Goal: Task Accomplishment & Management: Manage account settings

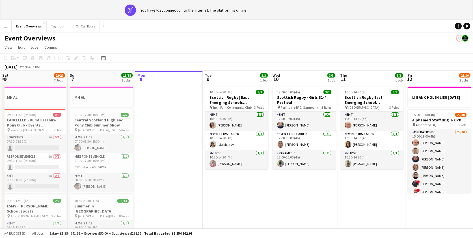
scroll to position [0, 203]
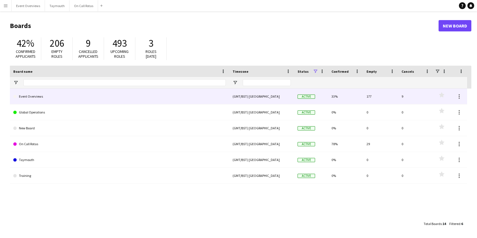
click at [67, 98] on link "Event Overviews" at bounding box center [119, 96] width 213 height 16
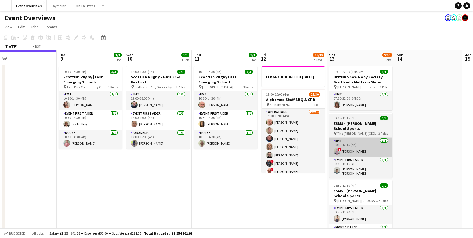
drag, startPoint x: 337, startPoint y: 136, endPoint x: 285, endPoint y: 154, distance: 55.0
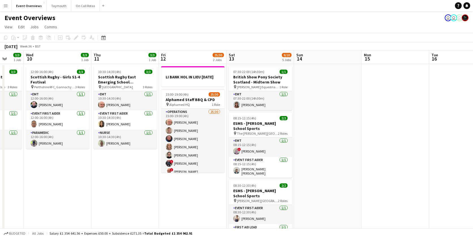
drag, startPoint x: 194, startPoint y: 142, endPoint x: 243, endPoint y: 144, distance: 48.7
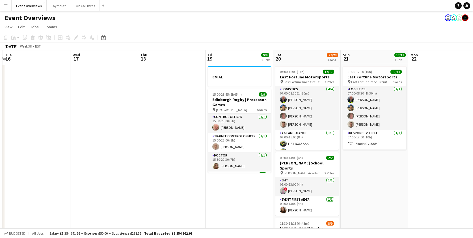
drag, startPoint x: 283, startPoint y: 124, endPoint x: 185, endPoint y: 135, distance: 98.7
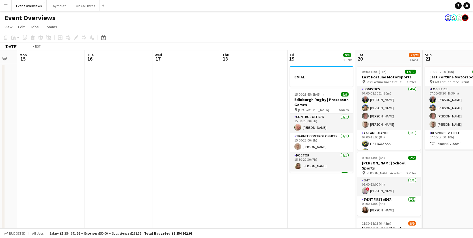
drag, startPoint x: 189, startPoint y: 134, endPoint x: 299, endPoint y: 116, distance: 111.3
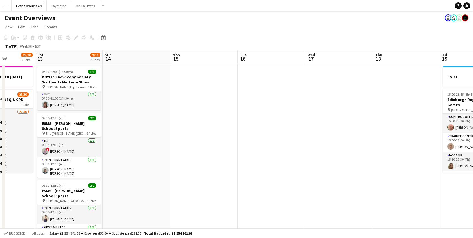
drag, startPoint x: 224, startPoint y: 125, endPoint x: 337, endPoint y: 111, distance: 114.4
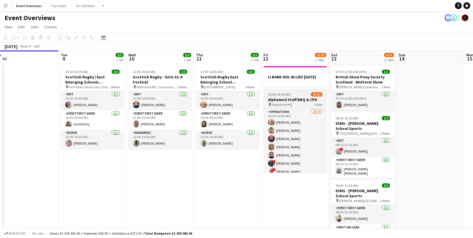
drag, startPoint x: 208, startPoint y: 129, endPoint x: 329, endPoint y: 118, distance: 122.0
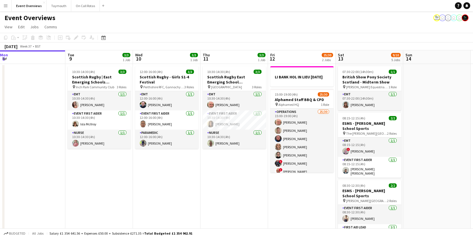
scroll to position [0, 137]
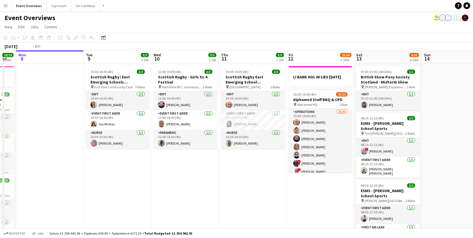
drag, startPoint x: 137, startPoint y: 203, endPoint x: 236, endPoint y: 178, distance: 101.5
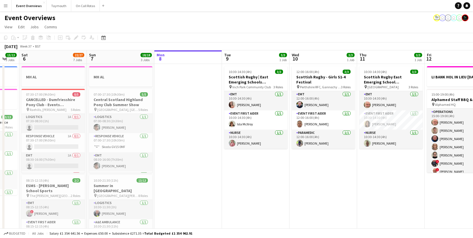
drag, startPoint x: 237, startPoint y: 187, endPoint x: 285, endPoint y: 187, distance: 47.8
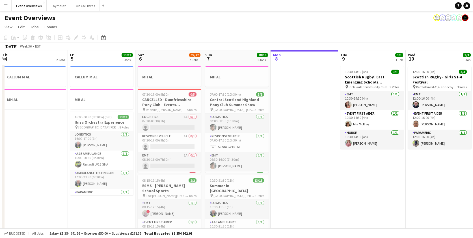
drag, startPoint x: 68, startPoint y: 195, endPoint x: 139, endPoint y: 193, distance: 71.0
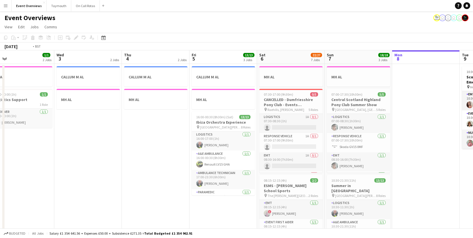
drag, startPoint x: 114, startPoint y: 193, endPoint x: 227, endPoint y: 183, distance: 113.8
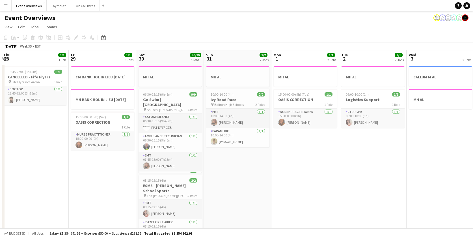
drag, startPoint x: 164, startPoint y: 187, endPoint x: 357, endPoint y: 151, distance: 196.2
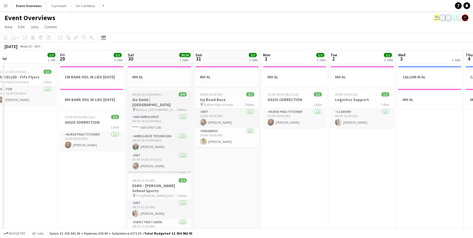
drag, startPoint x: 253, startPoint y: 173, endPoint x: 398, endPoint y: 167, distance: 145.1
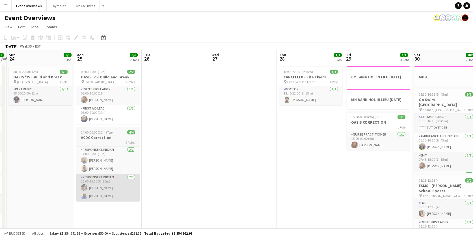
drag, startPoint x: 159, startPoint y: 184, endPoint x: 314, endPoint y: 179, distance: 155.2
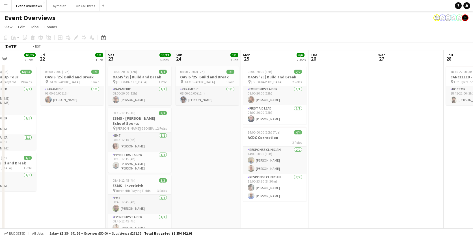
drag, startPoint x: 209, startPoint y: 181, endPoint x: 358, endPoint y: 178, distance: 148.7
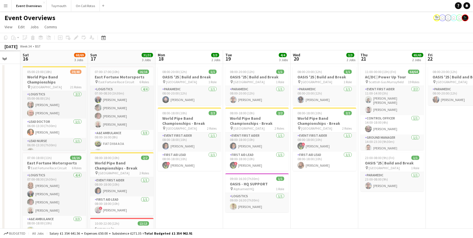
drag, startPoint x: 359, startPoint y: 180, endPoint x: 438, endPoint y: 179, distance: 79.1
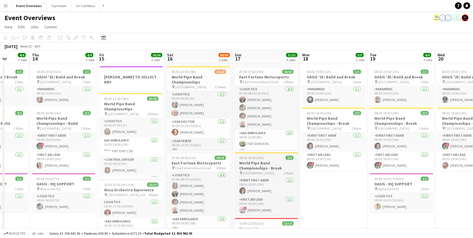
drag, startPoint x: 407, startPoint y: 179, endPoint x: 409, endPoint y: 176, distance: 3.6
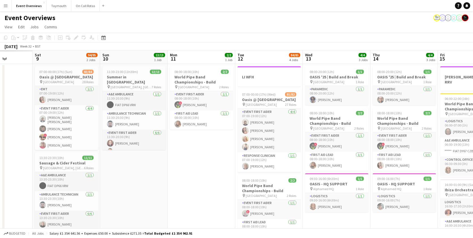
drag, startPoint x: 300, startPoint y: 174, endPoint x: 393, endPoint y: 175, distance: 92.4
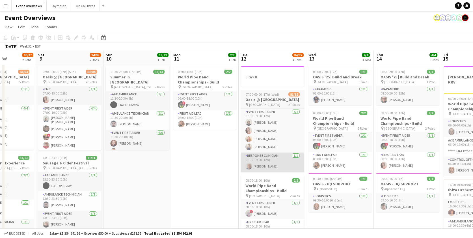
drag, startPoint x: 276, startPoint y: 171, endPoint x: 459, endPoint y: 169, distance: 183.4
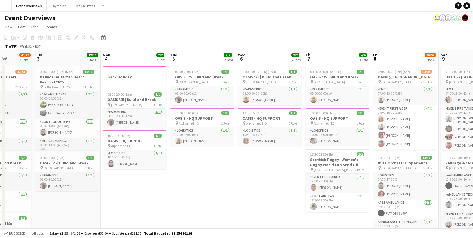
drag, startPoint x: 271, startPoint y: 164, endPoint x: 432, endPoint y: 167, distance: 160.3
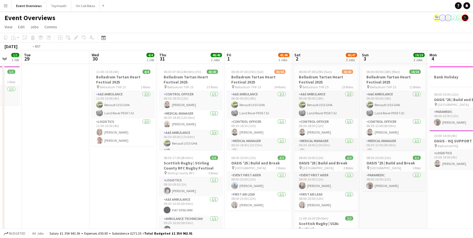
drag, startPoint x: 217, startPoint y: 171, endPoint x: 534, endPoint y: 161, distance: 317.5
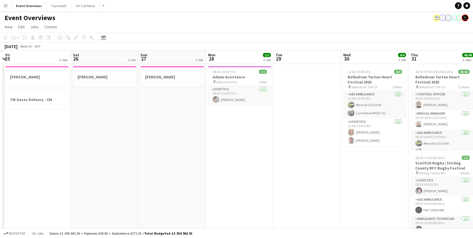
drag, startPoint x: 234, startPoint y: 176, endPoint x: 504, endPoint y: 175, distance: 269.6
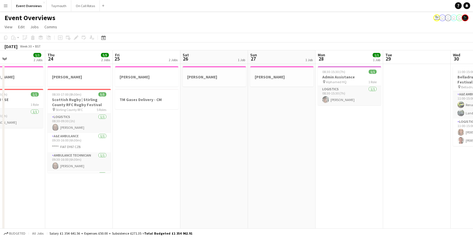
drag, startPoint x: 350, startPoint y: 180, endPoint x: 476, endPoint y: 180, distance: 126.6
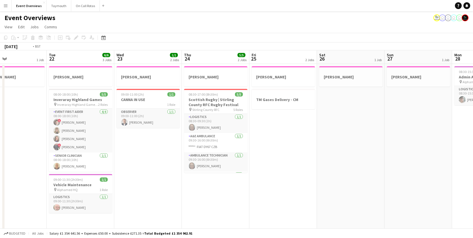
drag, startPoint x: 121, startPoint y: 191, endPoint x: 330, endPoint y: 191, distance: 208.6
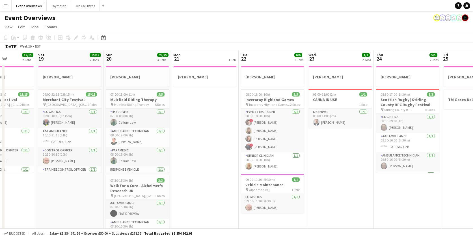
drag, startPoint x: 448, startPoint y: 123, endPoint x: 493, endPoint y: 120, distance: 45.3
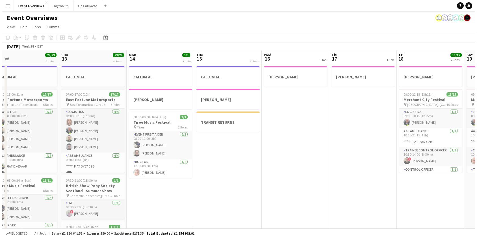
scroll to position [0, 177]
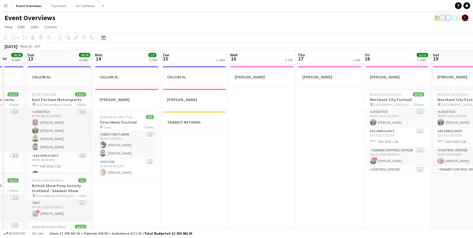
drag, startPoint x: 11, startPoint y: 161, endPoint x: 239, endPoint y: 156, distance: 227.8
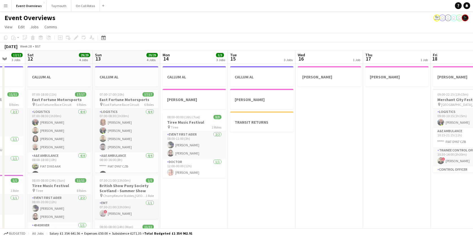
click at [6, 11] on div "Event Overviews user user user user" at bounding box center [236, 16] width 473 height 11
click at [5, 9] on button "Menu" at bounding box center [5, 5] width 11 height 11
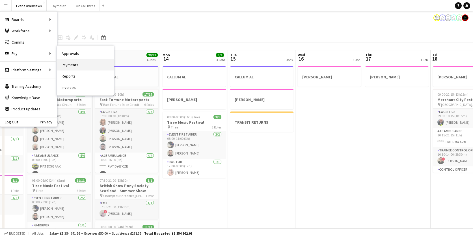
click at [101, 68] on link "Payments" at bounding box center [85, 64] width 57 height 11
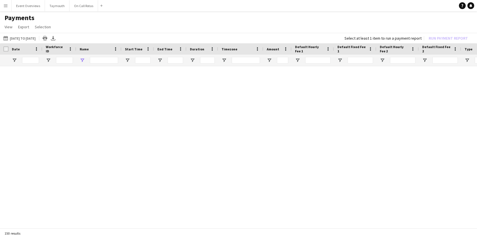
type input "****"
click at [110, 65] on div "****" at bounding box center [104, 60] width 28 height 11
click at [107, 62] on input "****" at bounding box center [104, 60] width 28 height 7
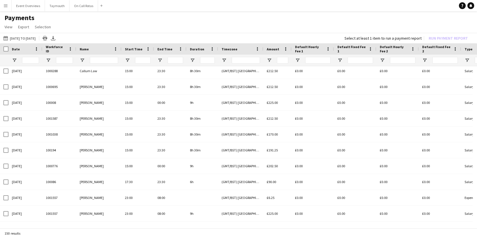
click at [5, 9] on button "Menu" at bounding box center [5, 5] width 11 height 11
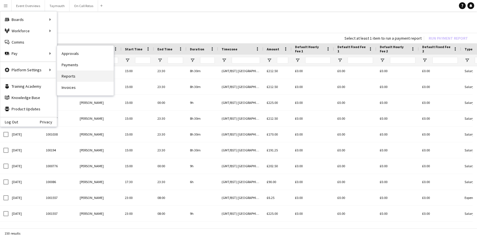
click at [100, 73] on link "Reports" at bounding box center [85, 75] width 57 height 11
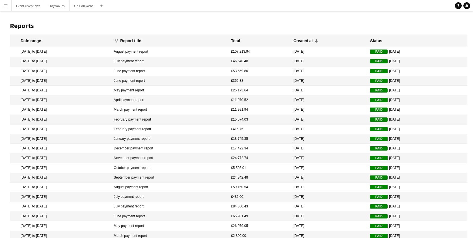
click at [95, 51] on mat-cell "11 Jul 2025 to 18 Aug 2025" at bounding box center [60, 52] width 101 height 10
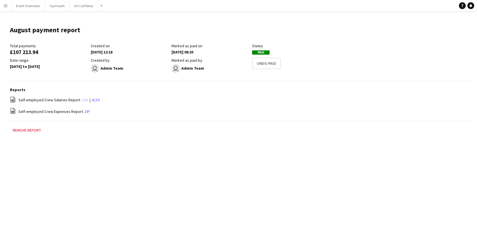
click at [84, 100] on link "csv" at bounding box center [85, 99] width 7 height 5
click at [24, 8] on button "Event Overviews Close" at bounding box center [28, 5] width 33 height 11
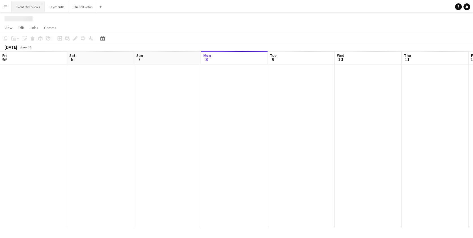
scroll to position [0, 135]
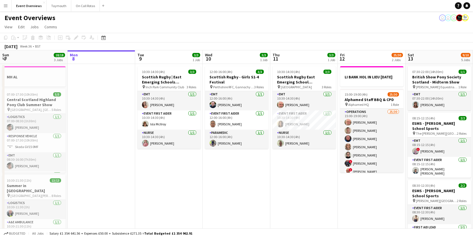
click at [9, 8] on button "Menu" at bounding box center [5, 5] width 11 height 11
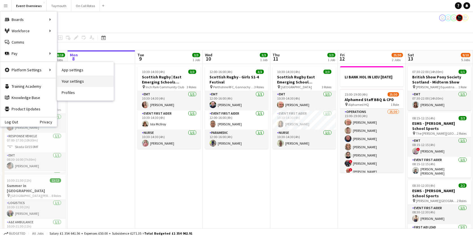
click at [84, 82] on link "Your settings" at bounding box center [85, 80] width 57 height 11
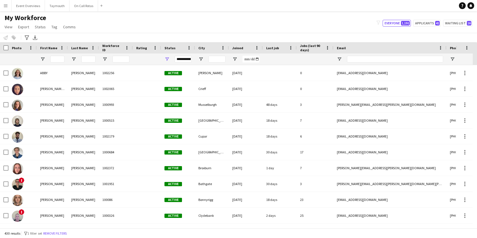
click at [3, 3] on button "Menu" at bounding box center [5, 5] width 11 height 11
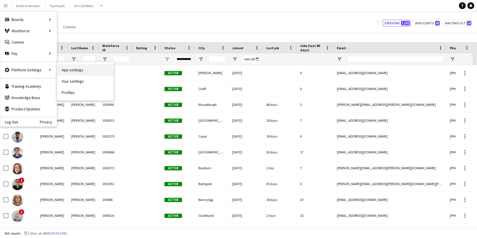
click at [94, 73] on link "App settings" at bounding box center [85, 69] width 57 height 11
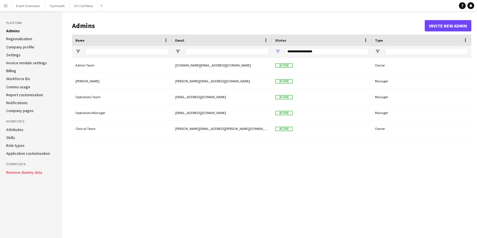
click at [33, 94] on link "Report customisation" at bounding box center [24, 94] width 37 height 5
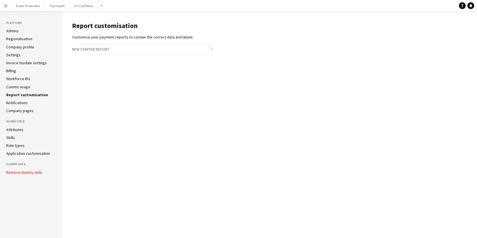
click at [105, 48] on h3 "New starter report chevron-right" at bounding box center [142, 49] width 141 height 10
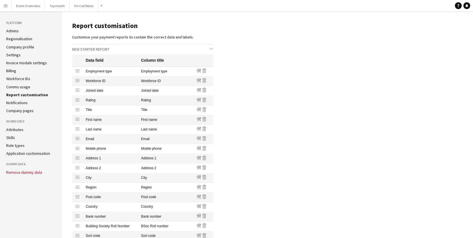
click at [15, 45] on link "Company profile" at bounding box center [20, 46] width 28 height 5
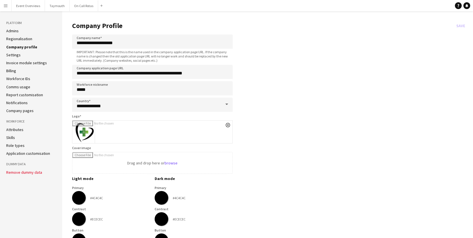
click at [16, 32] on link "Admins" at bounding box center [12, 30] width 12 height 5
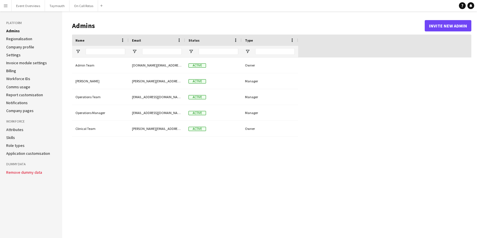
type input "**********"
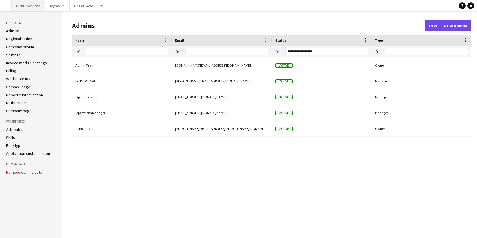
click at [20, 7] on button "Event Overviews Close" at bounding box center [28, 5] width 33 height 11
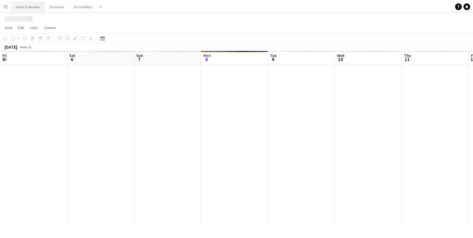
scroll to position [0, 135]
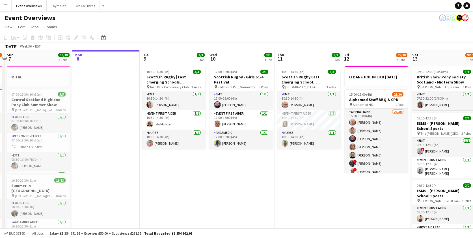
drag, startPoint x: 204, startPoint y: 165, endPoint x: 266, endPoint y: 164, distance: 61.6
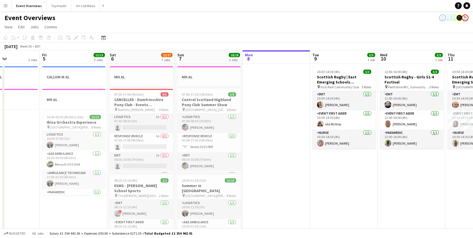
drag, startPoint x: 220, startPoint y: 164, endPoint x: 385, endPoint y: 152, distance: 165.8
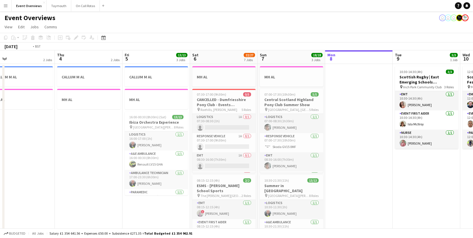
drag, startPoint x: 287, startPoint y: 166, endPoint x: 356, endPoint y: 166, distance: 69.0
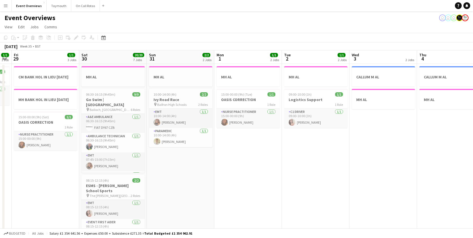
drag, startPoint x: 190, startPoint y: 167, endPoint x: 419, endPoint y: 151, distance: 230.1
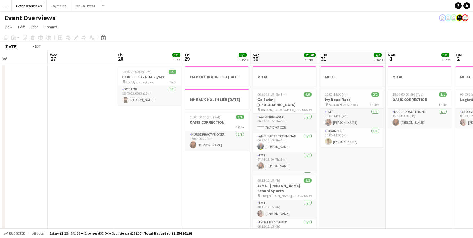
drag, startPoint x: 180, startPoint y: 154, endPoint x: 382, endPoint y: 139, distance: 202.9
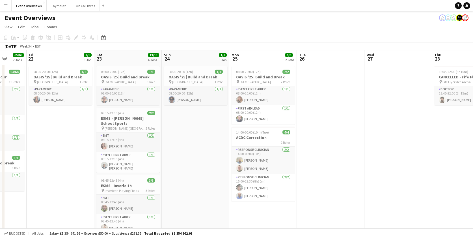
drag, startPoint x: 339, startPoint y: 137, endPoint x: 373, endPoint y: 136, distance: 34.2
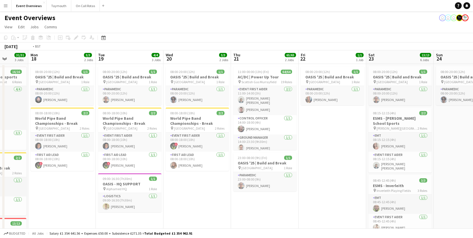
drag, startPoint x: 206, startPoint y: 168, endPoint x: 349, endPoint y: 167, distance: 142.4
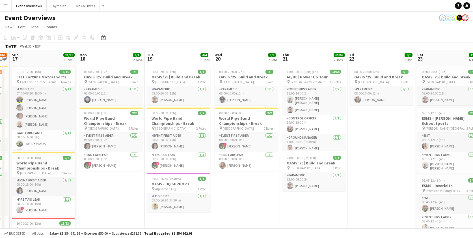
drag, startPoint x: 100, startPoint y: 187, endPoint x: 196, endPoint y: 177, distance: 96.3
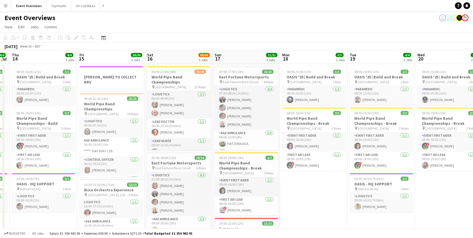
drag, startPoint x: 193, startPoint y: 177, endPoint x: 347, endPoint y: 172, distance: 153.8
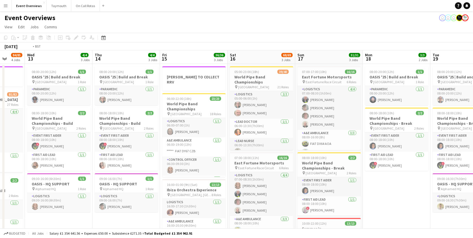
drag, startPoint x: 229, startPoint y: 54, endPoint x: 269, endPoint y: 56, distance: 40.2
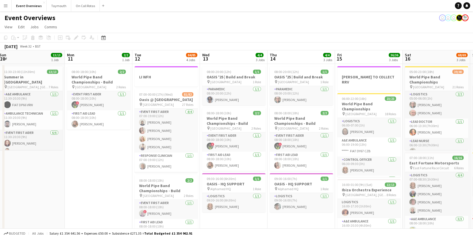
drag, startPoint x: 222, startPoint y: 60, endPoint x: 324, endPoint y: 65, distance: 103.0
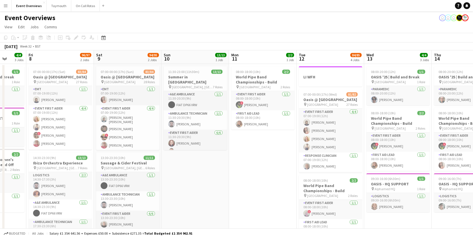
click at [107, 39] on div "Date picker SEP 2025 SEP 2025 Monday M Tuesday T Wednesday W Thursday T Friday …" at bounding box center [101, 37] width 13 height 7
click at [106, 38] on div "Date picker" at bounding box center [103, 37] width 7 height 7
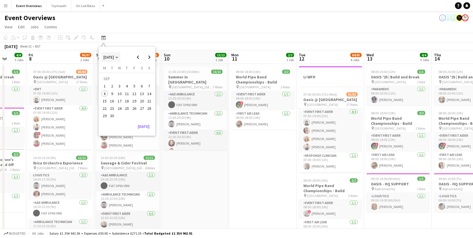
click at [118, 58] on icon "Choose month and year" at bounding box center [116, 57] width 3 height 1
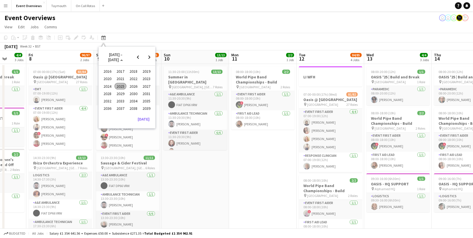
click at [122, 84] on span "2025" at bounding box center [120, 86] width 12 height 7
click at [110, 76] on span "JAN" at bounding box center [107, 78] width 12 height 7
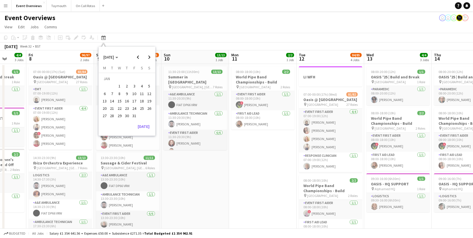
click at [122, 87] on span "1" at bounding box center [119, 86] width 7 height 7
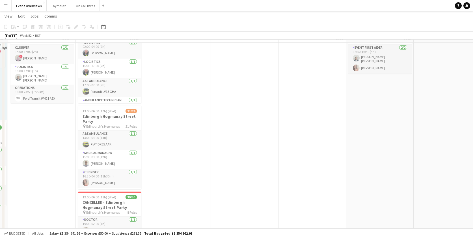
scroll to position [0, 0]
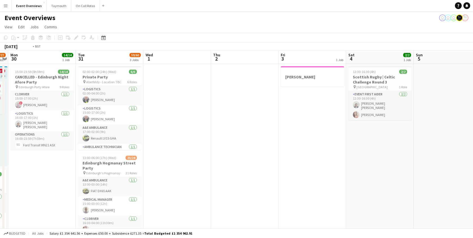
drag, startPoint x: 290, startPoint y: 144, endPoint x: 161, endPoint y: 171, distance: 132.0
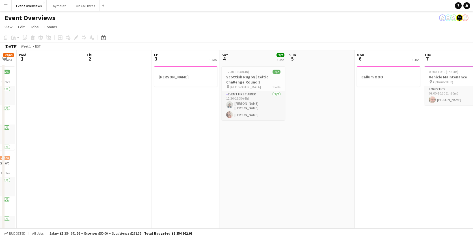
drag, startPoint x: 239, startPoint y: 173, endPoint x: 111, endPoint y: 179, distance: 128.7
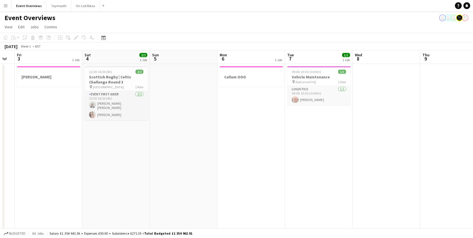
drag, startPoint x: 232, startPoint y: 181, endPoint x: 173, endPoint y: 175, distance: 59.7
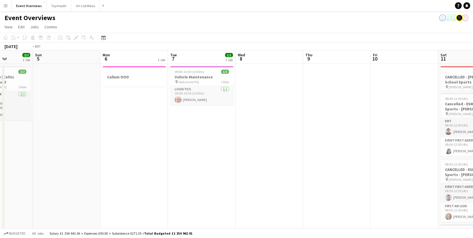
drag, startPoint x: 304, startPoint y: 162, endPoint x: 89, endPoint y: 168, distance: 214.3
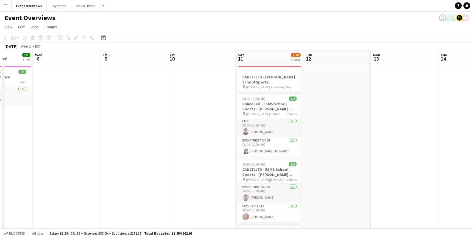
drag, startPoint x: 331, startPoint y: 159, endPoint x: 222, endPoint y: 160, distance: 108.8
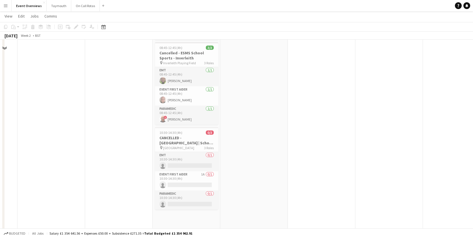
scroll to position [0, 0]
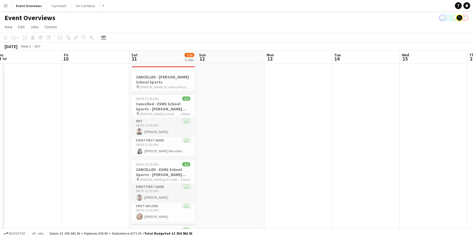
drag, startPoint x: 248, startPoint y: 155, endPoint x: 224, endPoint y: 155, distance: 24.3
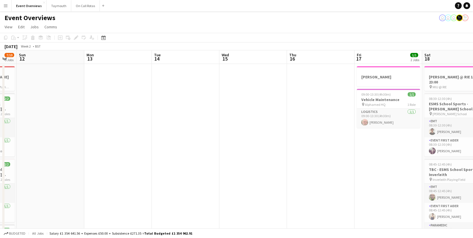
drag, startPoint x: 273, startPoint y: 153, endPoint x: 186, endPoint y: 158, distance: 87.5
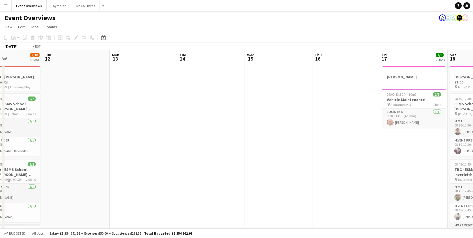
drag, startPoint x: 276, startPoint y: 157, endPoint x: 173, endPoint y: 158, distance: 103.4
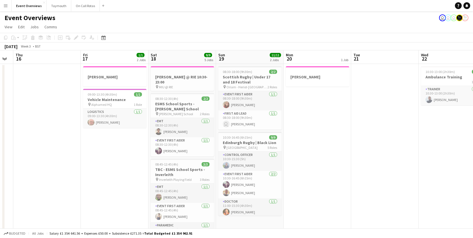
scroll to position [0, 190]
drag, startPoint x: 233, startPoint y: 158, endPoint x: 80, endPoint y: 156, distance: 152.9
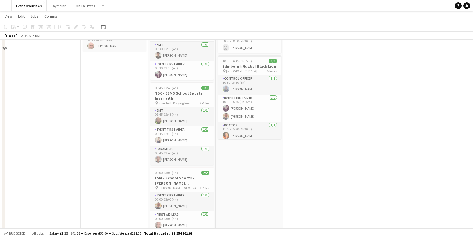
scroll to position [0, 0]
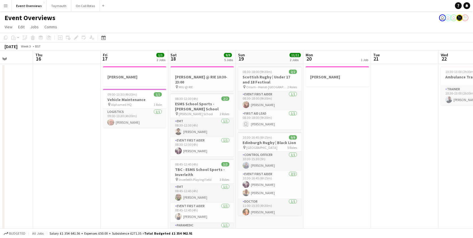
drag, startPoint x: 389, startPoint y: 151, endPoint x: 263, endPoint y: 154, distance: 126.6
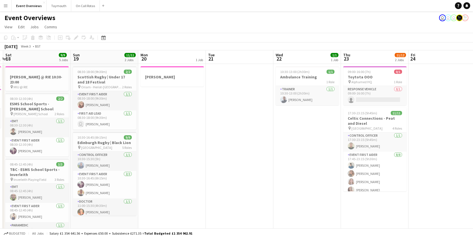
drag, startPoint x: 357, startPoint y: 153, endPoint x: 239, endPoint y: 158, distance: 117.9
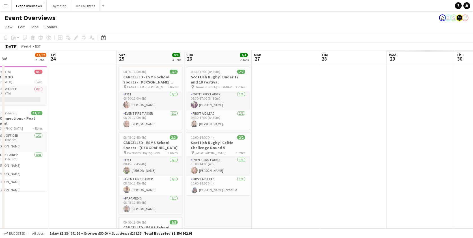
scroll to position [0, 207]
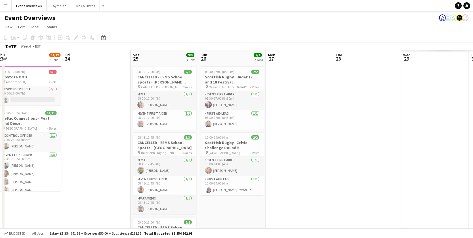
drag, startPoint x: 348, startPoint y: 145, endPoint x: 109, endPoint y: 146, distance: 239.7
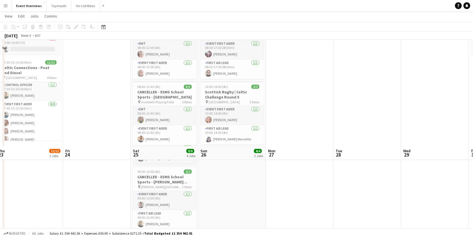
scroll to position [0, 0]
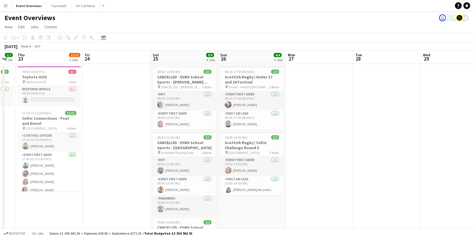
drag, startPoint x: 351, startPoint y: 141, endPoint x: 199, endPoint y: 142, distance: 151.5
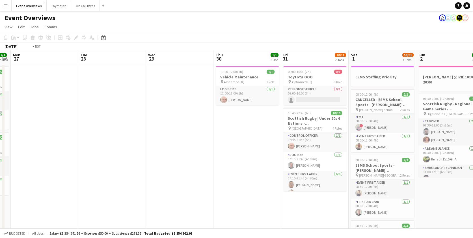
drag, startPoint x: 280, startPoint y: 137, endPoint x: 123, endPoint y: 139, distance: 157.1
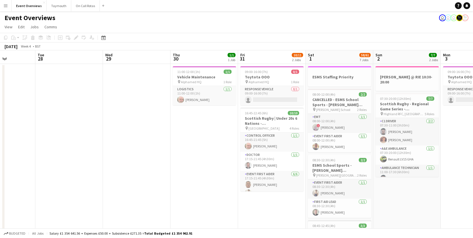
drag, startPoint x: 63, startPoint y: 138, endPoint x: 32, endPoint y: 142, distance: 31.7
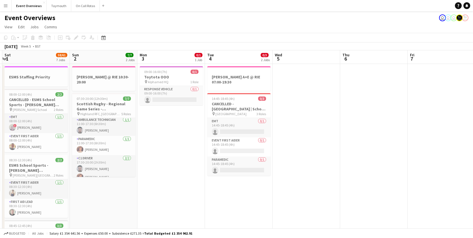
drag, startPoint x: 187, startPoint y: 161, endPoint x: 168, endPoint y: 161, distance: 18.4
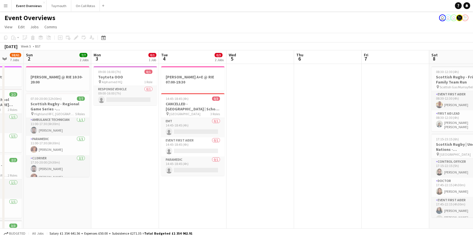
drag, startPoint x: 313, startPoint y: 154, endPoint x: 200, endPoint y: 158, distance: 113.1
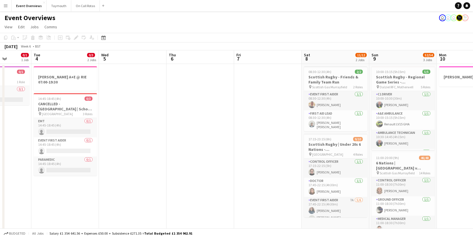
drag, startPoint x: 176, startPoint y: 157, endPoint x: 159, endPoint y: 157, distance: 17.0
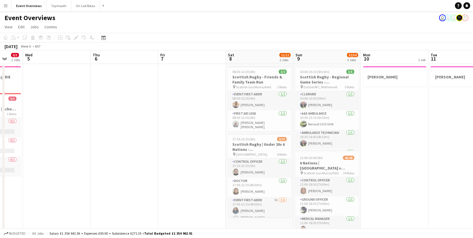
drag, startPoint x: 120, startPoint y: 154, endPoint x: 79, endPoint y: 154, distance: 41.3
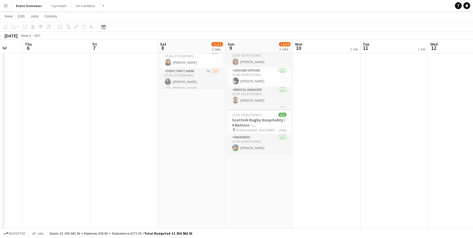
scroll to position [0, 194]
drag, startPoint x: 395, startPoint y: 118, endPoint x: 265, endPoint y: 138, distance: 131.6
click at [266, 138] on app-calendar-viewport "Mon 3 0/1 1 Job Tue 4 0/3 2 Jobs Wed 5 Thu 6 Fri 7 Sat 8 11/12 2 Jobs Sun 9 52/…" at bounding box center [236, 161] width 473 height 534
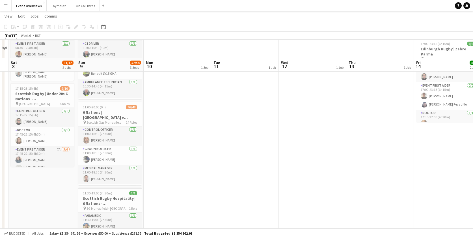
scroll to position [0, 0]
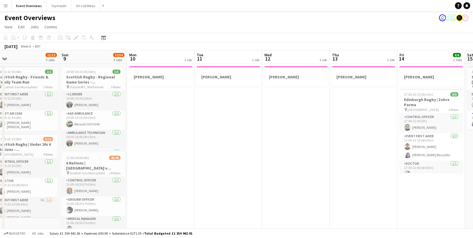
drag, startPoint x: 325, startPoint y: 144, endPoint x: 238, endPoint y: 138, distance: 86.7
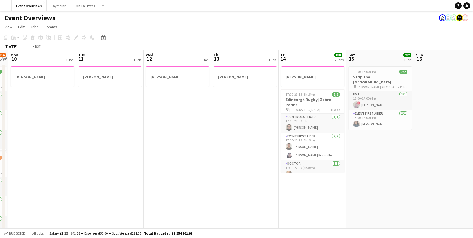
drag, startPoint x: 235, startPoint y: 137, endPoint x: 147, endPoint y: 138, distance: 88.2
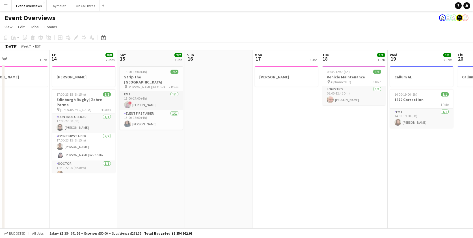
drag, startPoint x: 240, startPoint y: 147, endPoint x: 198, endPoint y: 148, distance: 41.8
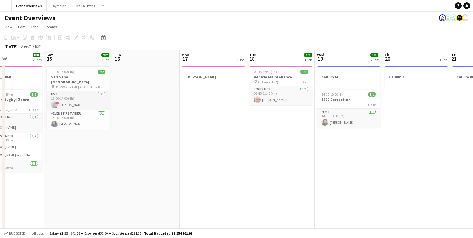
drag, startPoint x: 273, startPoint y: 146, endPoint x: 179, endPoint y: 145, distance: 94.4
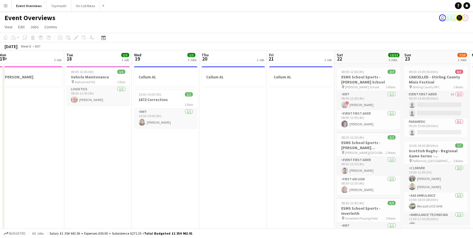
drag, startPoint x: 298, startPoint y: 150, endPoint x: 180, endPoint y: 148, distance: 117.3
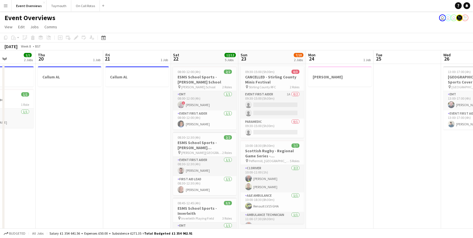
scroll to position [0, 169]
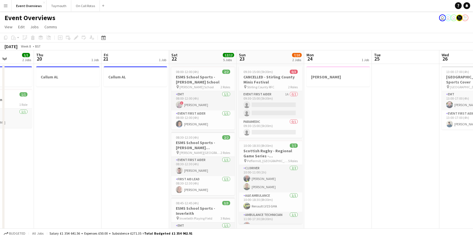
drag, startPoint x: 281, startPoint y: 146, endPoint x: 117, endPoint y: 142, distance: 164.2
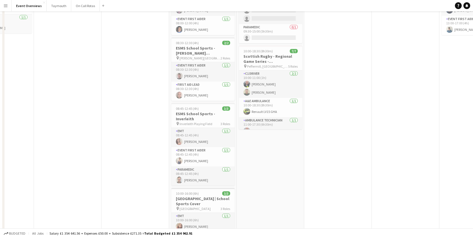
scroll to position [0, 0]
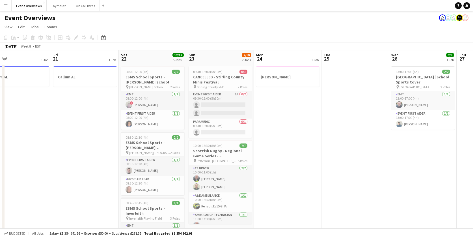
drag, startPoint x: 346, startPoint y: 152, endPoint x: 256, endPoint y: 153, distance: 90.7
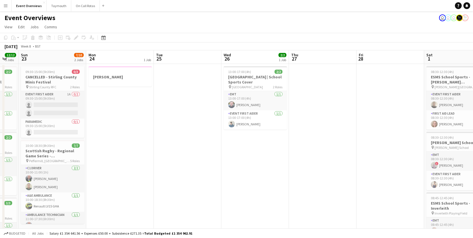
drag, startPoint x: 269, startPoint y: 154, endPoint x: 236, endPoint y: 156, distance: 33.7
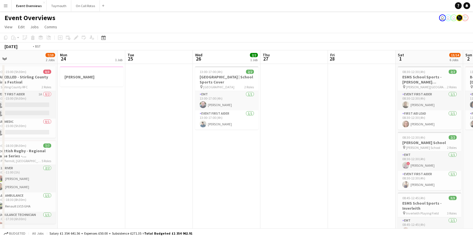
drag, startPoint x: 266, startPoint y: 101, endPoint x: 211, endPoint y: 102, distance: 54.3
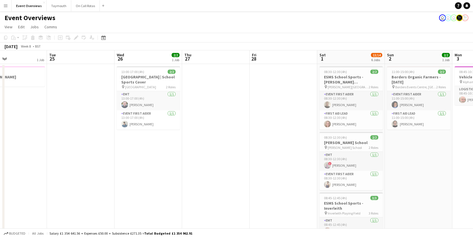
scroll to position [0, 191]
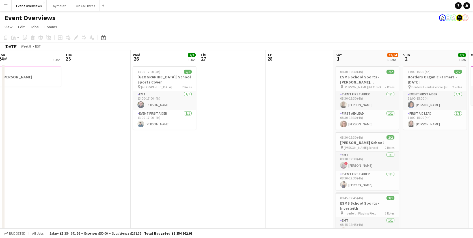
drag, startPoint x: 259, startPoint y: 93, endPoint x: 155, endPoint y: 98, distance: 103.3
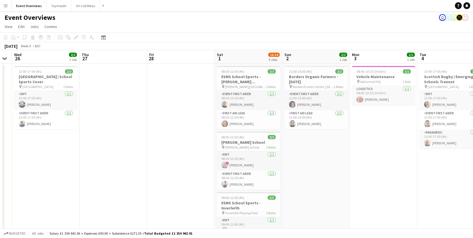
scroll to position [0, 0]
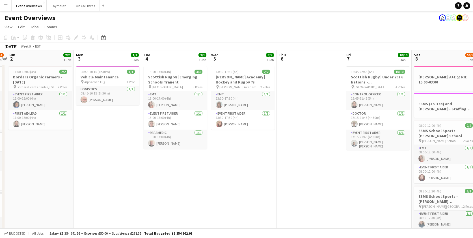
drag
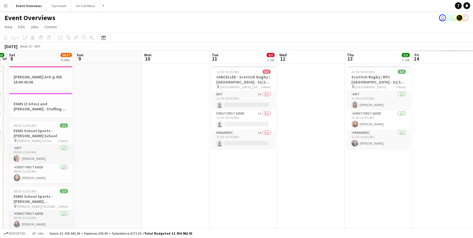
drag, startPoint x: 140, startPoint y: 154, endPoint x: 124, endPoint y: 172, distance: 24.4
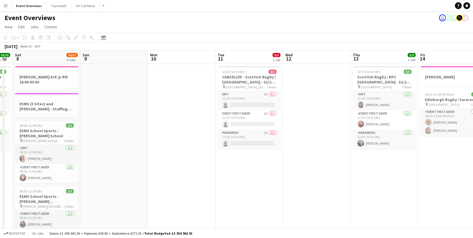
drag, startPoint x: 120, startPoint y: 175, endPoint x: 110, endPoint y: 175, distance: 9.6
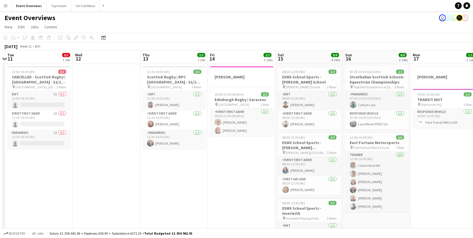
drag, startPoint x: 232, startPoint y: 175, endPoint x: 123, endPoint y: 171, distance: 108.9
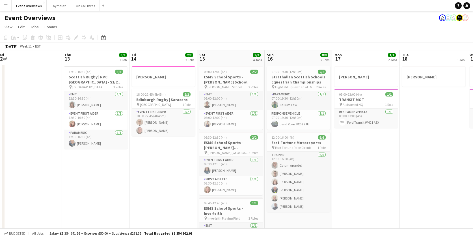
drag, startPoint x: 192, startPoint y: 172, endPoint x: 129, endPoint y: 172, distance: 63.0
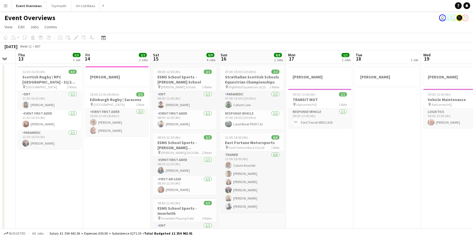
scroll to position [0, 191]
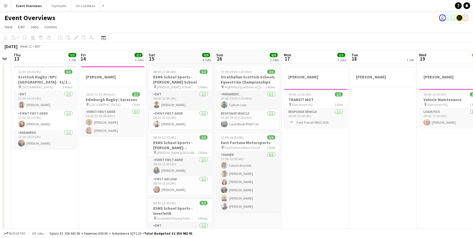
drag, startPoint x: 124, startPoint y: 173, endPoint x: 120, endPoint y: 173, distance: 4.2
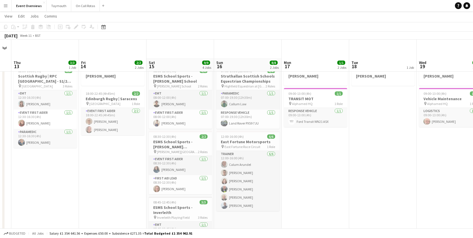
scroll to position [0, 0]
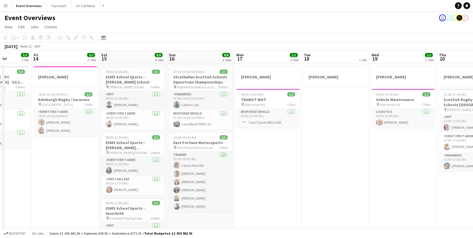
drag, startPoint x: 346, startPoint y: 169, endPoint x: 247, endPoint y: 176, distance: 99.2
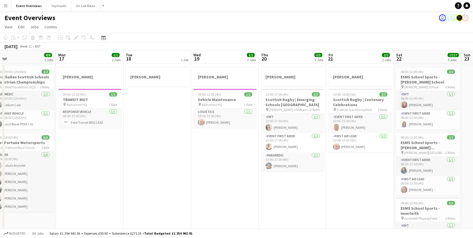
drag, startPoint x: 294, startPoint y: 176, endPoint x: 206, endPoint y: 175, distance: 87.3
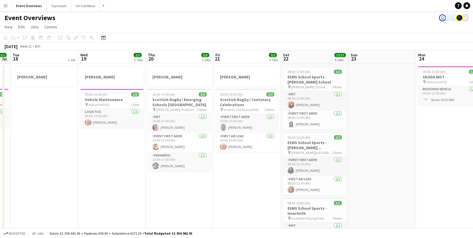
drag, startPoint x: 185, startPoint y: 166, endPoint x: 168, endPoint y: 167, distance: 17.0
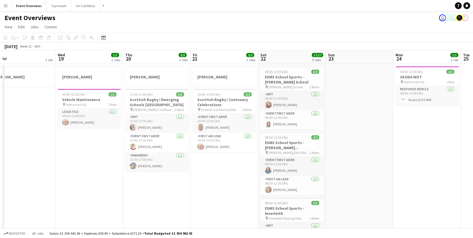
drag, startPoint x: 237, startPoint y: 177, endPoint x: 150, endPoint y: 174, distance: 87.7
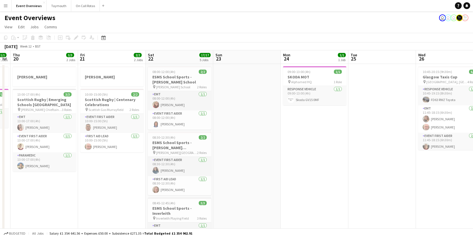
drag, startPoint x: 332, startPoint y: 149, endPoint x: 241, endPoint y: 150, distance: 91.3
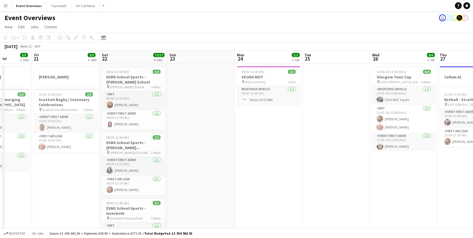
drag, startPoint x: 257, startPoint y: 153, endPoint x: 187, endPoint y: 153, distance: 70.1
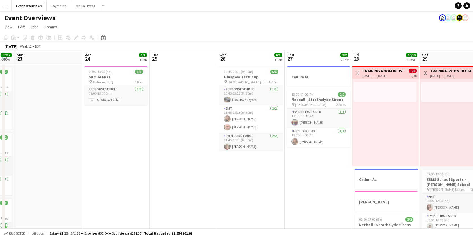
drag, startPoint x: 233, startPoint y: 166, endPoint x: 200, endPoint y: 166, distance: 32.5
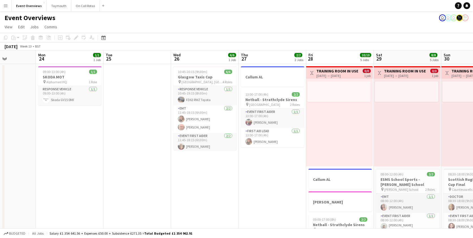
scroll to position [0, 187]
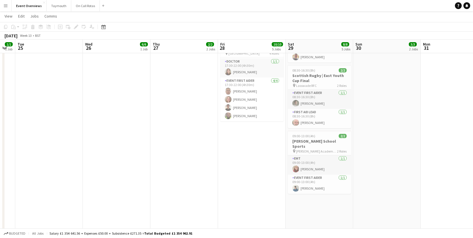
scroll to position [0, 0]
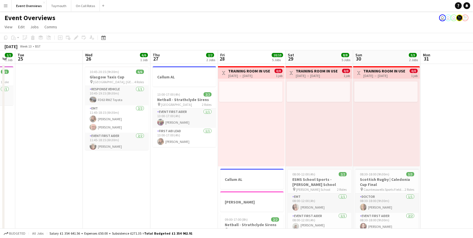
drag, startPoint x: 415, startPoint y: 174, endPoint x: 238, endPoint y: 169, distance: 177.0
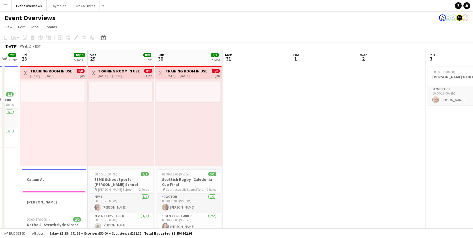
drag, startPoint x: 282, startPoint y: 166, endPoint x: 146, endPoint y: 164, distance: 136.8
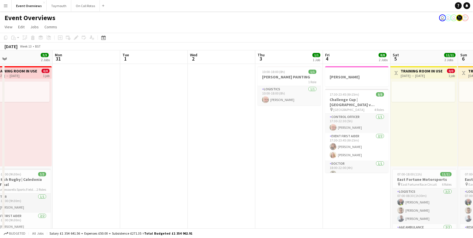
drag, startPoint x: 243, startPoint y: 159, endPoint x: 199, endPoint y: 161, distance: 43.9
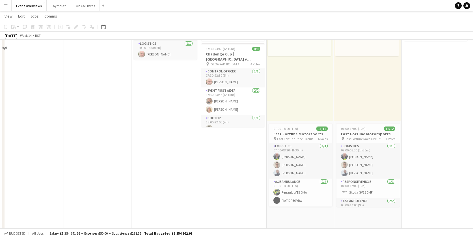
scroll to position [0, 0]
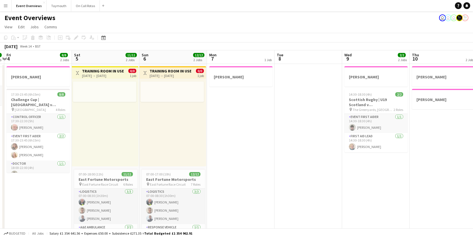
drag, startPoint x: 406, startPoint y: 188, endPoint x: 293, endPoint y: 192, distance: 114.0
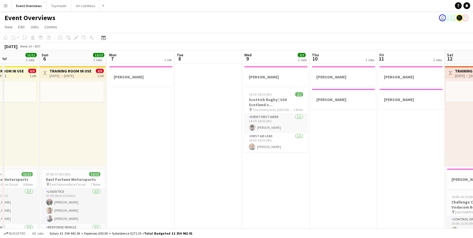
drag, startPoint x: 293, startPoint y: 192, endPoint x: 282, endPoint y: 194, distance: 10.3
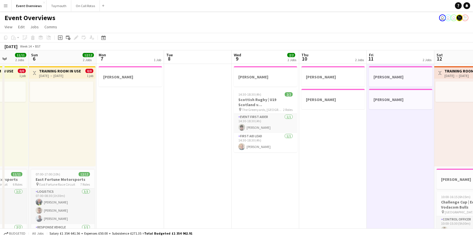
drag, startPoint x: 372, startPoint y: 172, endPoint x: 258, endPoint y: 173, distance: 113.9
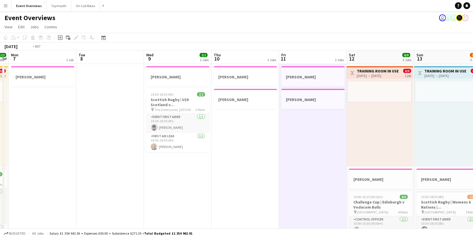
drag, startPoint x: 400, startPoint y: 155, endPoint x: 351, endPoint y: 141, distance: 51.7
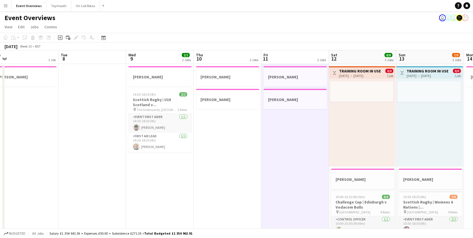
drag, startPoint x: 413, startPoint y: 121, endPoint x: 323, endPoint y: 132, distance: 90.8
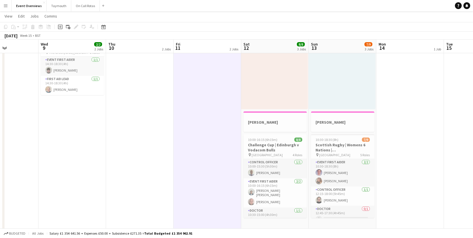
scroll to position [0, 0]
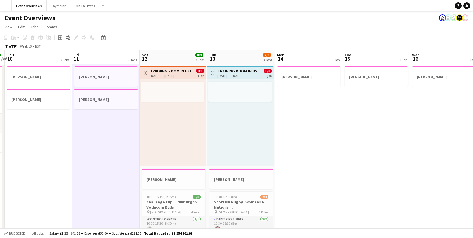
drag, startPoint x: 391, startPoint y: 166, endPoint x: 250, endPoint y: 185, distance: 142.8
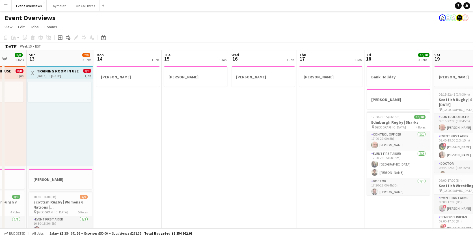
drag, startPoint x: 354, startPoint y: 185, endPoint x: 218, endPoint y: 193, distance: 135.9
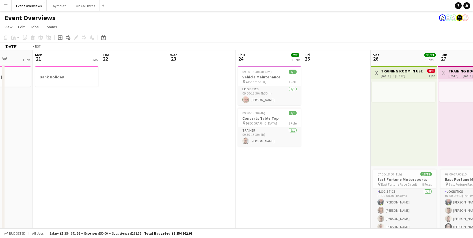
drag, startPoint x: 195, startPoint y: 181, endPoint x: 146, endPoint y: 185, distance: 49.4
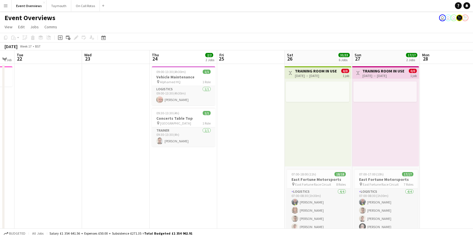
scroll to position [0, 216]
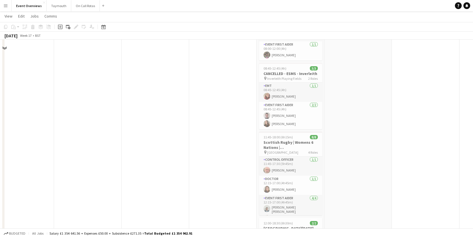
scroll to position [0, 0]
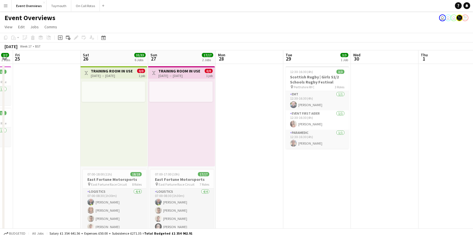
scroll to position [0, 224]
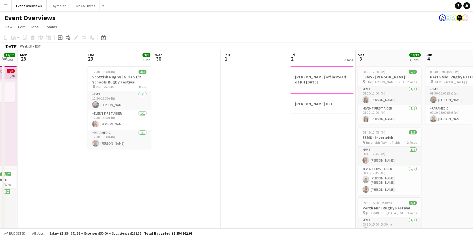
drag, startPoint x: 277, startPoint y: 176, endPoint x: 224, endPoint y: 180, distance: 53.6
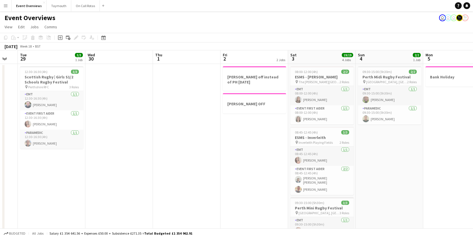
scroll to position [0, 199]
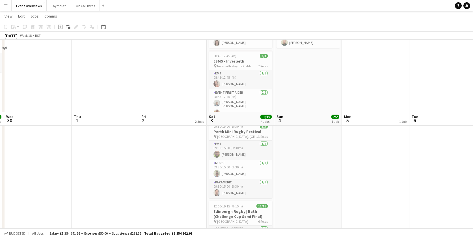
scroll to position [0, 0]
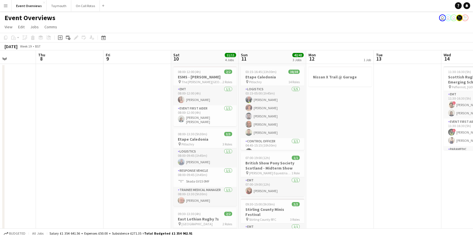
scroll to position [0, 202]
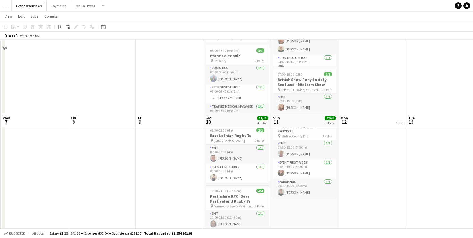
scroll to position [0, 0]
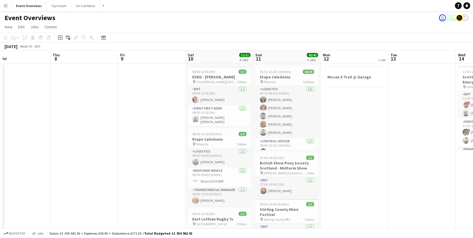
drag, startPoint x: 405, startPoint y: 152, endPoint x: 295, endPoint y: 151, distance: 110.2
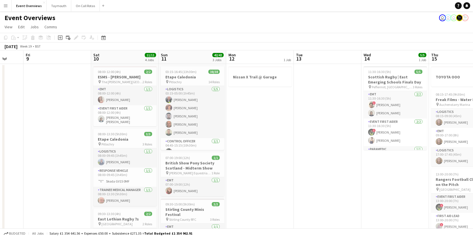
drag, startPoint x: 313, startPoint y: 142, endPoint x: 204, endPoint y: 148, distance: 109.5
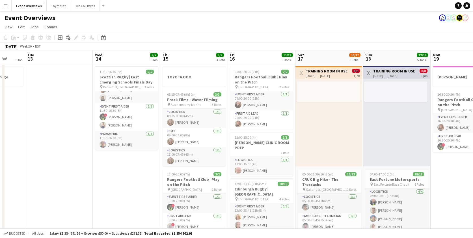
drag, startPoint x: 257, startPoint y: 165, endPoint x: 112, endPoint y: 167, distance: 145.0
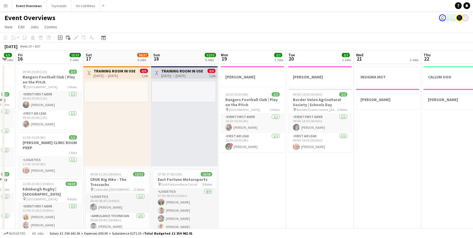
drag, startPoint x: 441, startPoint y: 172, endPoint x: 229, endPoint y: 181, distance: 212.4
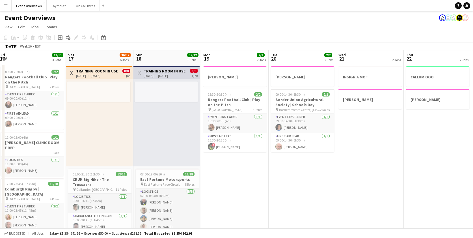
drag, startPoint x: 385, startPoint y: 160, endPoint x: 191, endPoint y: 165, distance: 193.4
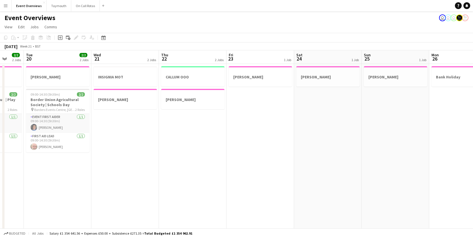
drag, startPoint x: 237, startPoint y: 161, endPoint x: 161, endPoint y: 161, distance: 76.0
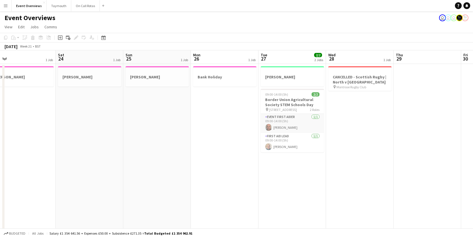
drag, startPoint x: 155, startPoint y: 164, endPoint x: 162, endPoint y: 164, distance: 6.2
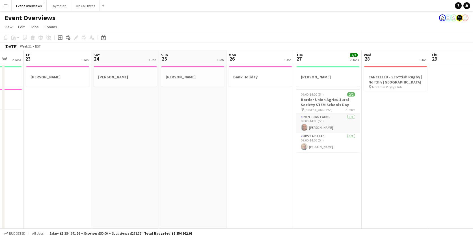
scroll to position [0, 159]
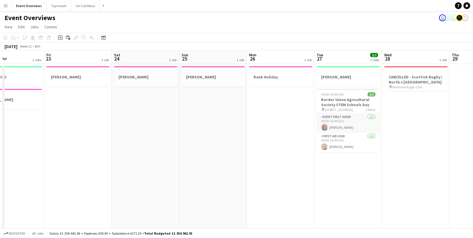
drag, startPoint x: 259, startPoint y: 166, endPoint x: 145, endPoint y: 163, distance: 113.4
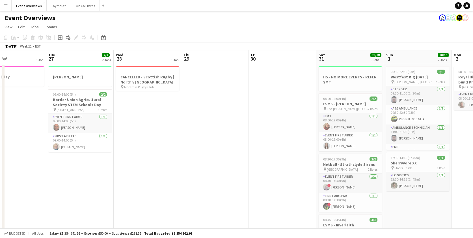
drag, startPoint x: 305, startPoint y: 130, endPoint x: 177, endPoint y: 134, distance: 127.5
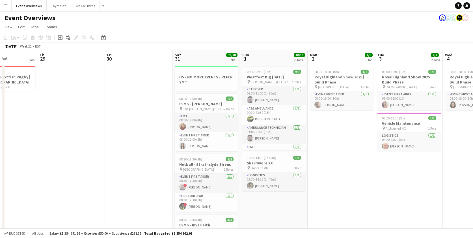
scroll to position [0, 166]
drag, startPoint x: 254, startPoint y: 144, endPoint x: 120, endPoint y: 145, distance: 134.0
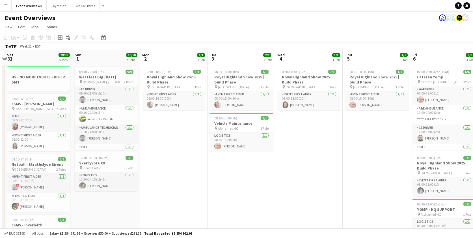
drag, startPoint x: 323, startPoint y: 178, endPoint x: 181, endPoint y: 179, distance: 142.4
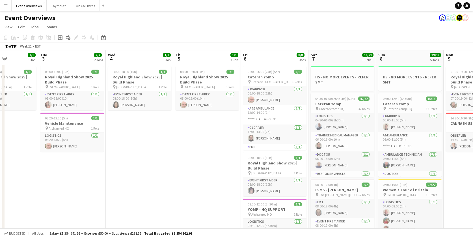
drag, startPoint x: 334, startPoint y: 136, endPoint x: 165, endPoint y: 148, distance: 169.7
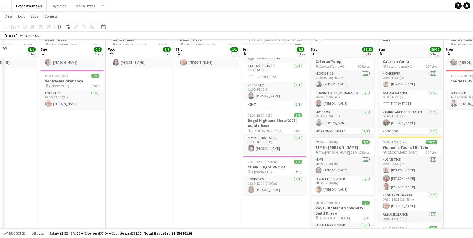
scroll to position [47, 0]
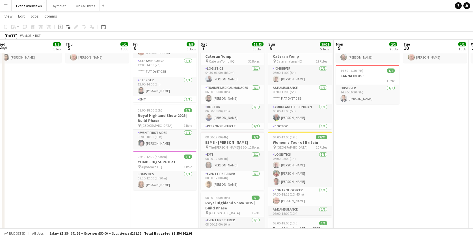
drag, startPoint x: 228, startPoint y: 210, endPoint x: 150, endPoint y: 200, distance: 79.0
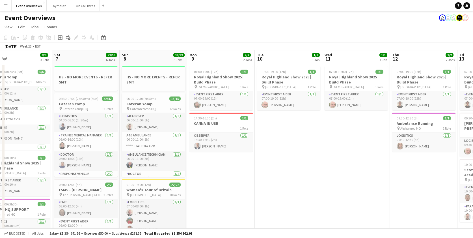
drag, startPoint x: 256, startPoint y: 182, endPoint x: 249, endPoint y: 182, distance: 7.6
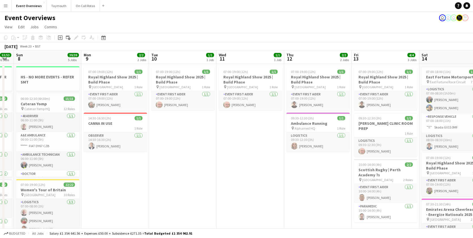
drag, startPoint x: 216, startPoint y: 174, endPoint x: 207, endPoint y: 173, distance: 8.2
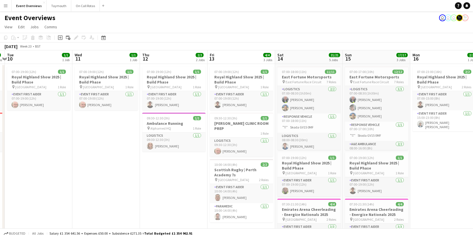
drag, startPoint x: 170, startPoint y: 160, endPoint x: 138, endPoint y: 159, distance: 32.2
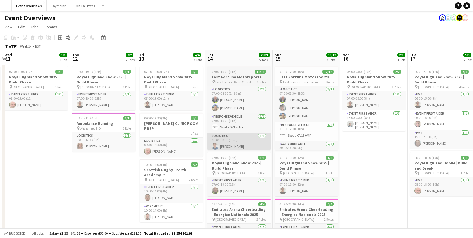
drag, startPoint x: 248, startPoint y: 147, endPoint x: 172, endPoint y: 145, distance: 75.8
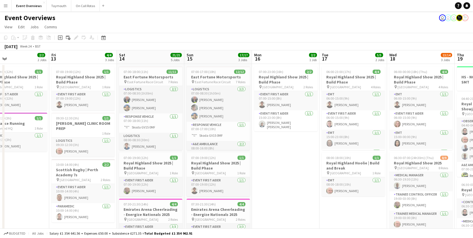
drag, startPoint x: 320, startPoint y: 153, endPoint x: 217, endPoint y: 157, distance: 103.8
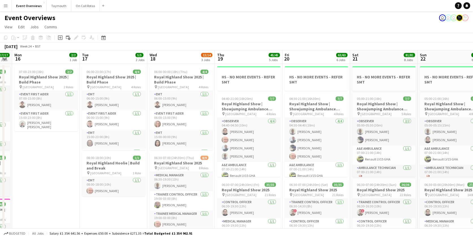
drag, startPoint x: 259, startPoint y: 161, endPoint x: 115, endPoint y: 157, distance: 144.5
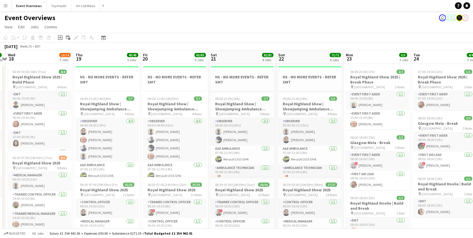
drag, startPoint x: 200, startPoint y: 122, endPoint x: 125, endPoint y: 123, distance: 74.9
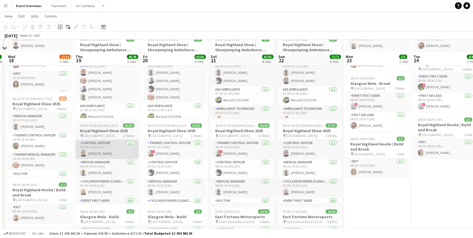
scroll to position [72, 0]
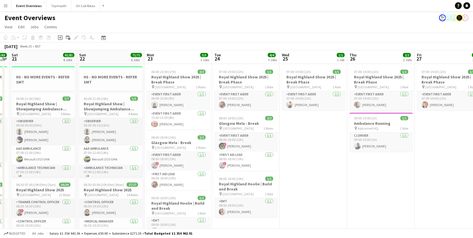
drag, startPoint x: 333, startPoint y: 155, endPoint x: 148, endPoint y: 165, distance: 185.4
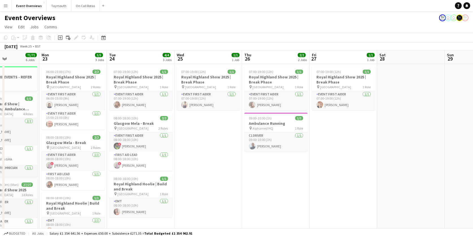
drag, startPoint x: 278, startPoint y: 128, endPoint x: 198, endPoint y: 129, distance: 80.3
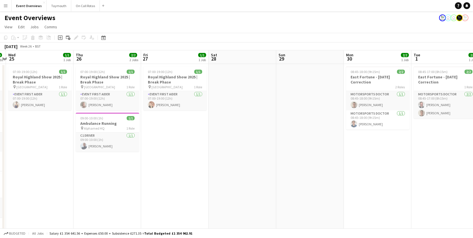
drag, startPoint x: 354, startPoint y: 143, endPoint x: 186, endPoint y: 157, distance: 169.0
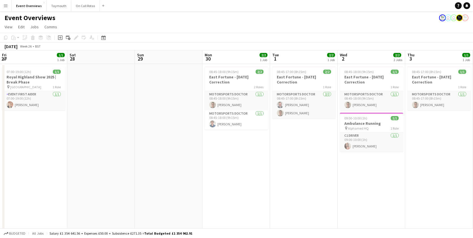
drag, startPoint x: 312, startPoint y: 157, endPoint x: 178, endPoint y: 157, distance: 134.2
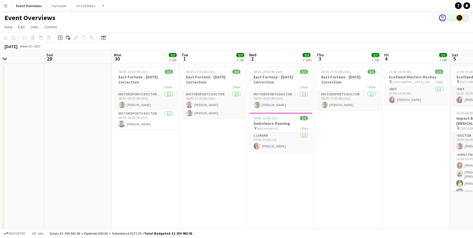
drag, startPoint x: 200, startPoint y: 161, endPoint x: 195, endPoint y: 161, distance: 5.7
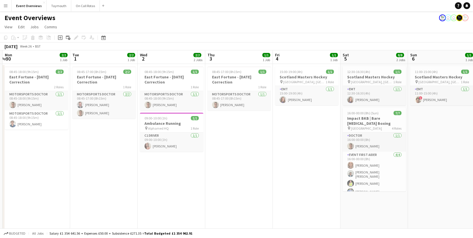
drag, startPoint x: 304, startPoint y: 179, endPoint x: 204, endPoint y: 179, distance: 99.8
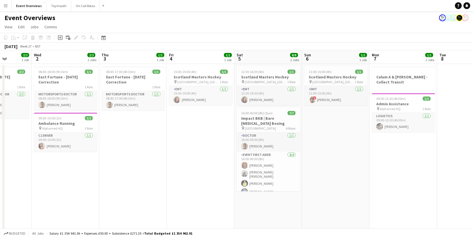
drag, startPoint x: 197, startPoint y: 163, endPoint x: 154, endPoint y: 163, distance: 43.0
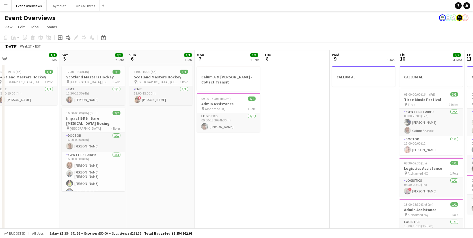
drag, startPoint x: 348, startPoint y: 136, endPoint x: 144, endPoint y: 154, distance: 204.9
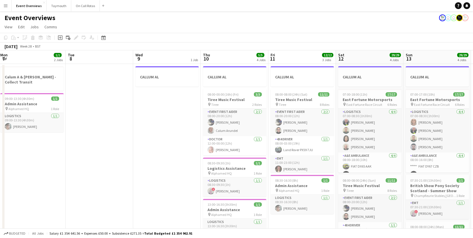
drag, startPoint x: 241, startPoint y: 171, endPoint x: 123, endPoint y: 171, distance: 117.9
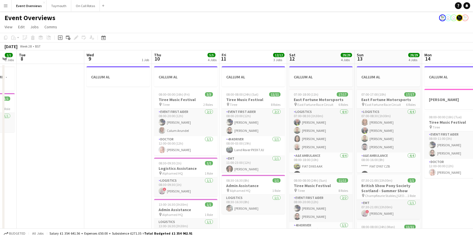
drag, startPoint x: 158, startPoint y: 163, endPoint x: 109, endPoint y: 164, distance: 48.9
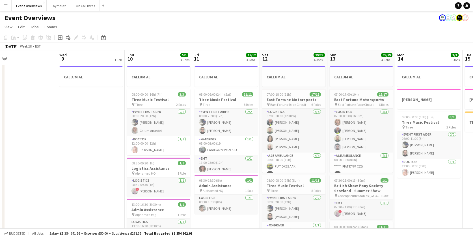
scroll to position [0, 220]
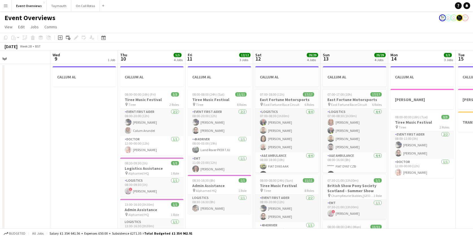
drag, startPoint x: 114, startPoint y: 159, endPoint x: 81, endPoint y: 161, distance: 34.0
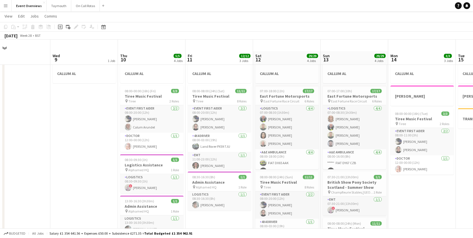
scroll to position [0, 0]
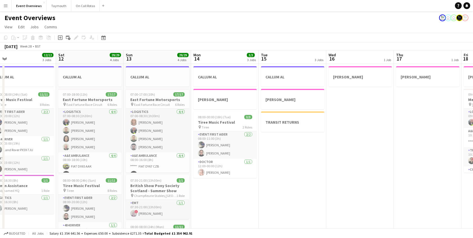
drag, startPoint x: 380, startPoint y: 189, endPoint x: 230, endPoint y: 192, distance: 149.6
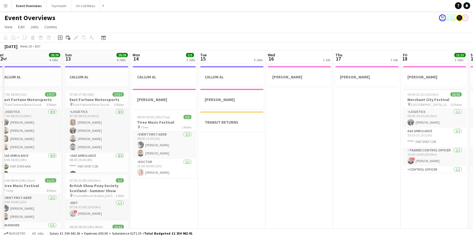
drag, startPoint x: 295, startPoint y: 174, endPoint x: 216, endPoint y: 177, distance: 78.9
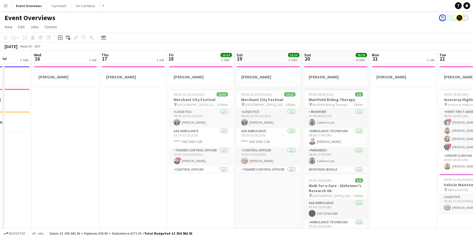
scroll to position [0, 174]
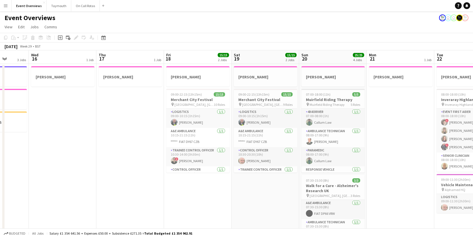
drag, startPoint x: 203, startPoint y: 179, endPoint x: 135, endPoint y: 179, distance: 68.1
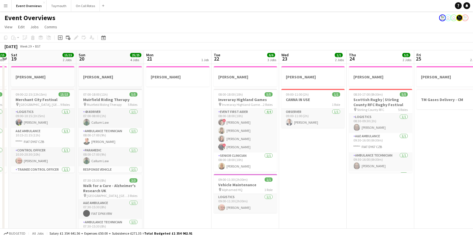
scroll to position [0, 196]
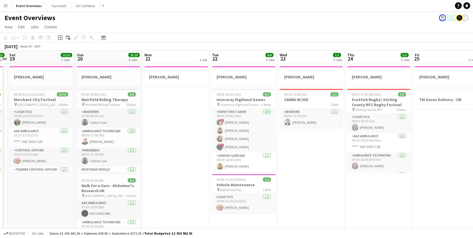
drag, startPoint x: 344, startPoint y: 144, endPoint x: 145, endPoint y: 144, distance: 198.4
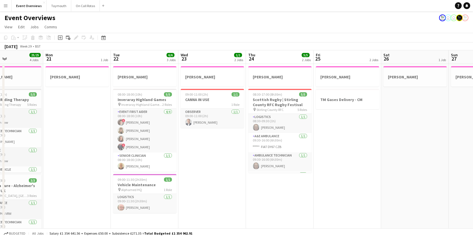
scroll to position [0, 160]
drag, startPoint x: 245, startPoint y: 167, endPoint x: 213, endPoint y: 167, distance: 32.2
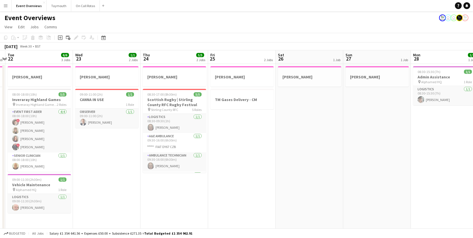
drag, startPoint x: 343, startPoint y: 131, endPoint x: 155, endPoint y: 153, distance: 189.2
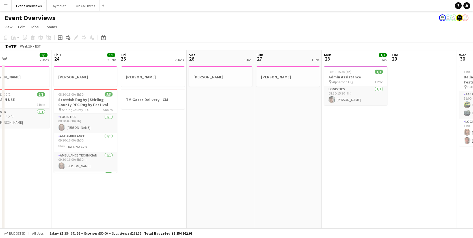
drag, startPoint x: 285, startPoint y: 157, endPoint x: 149, endPoint y: 160, distance: 136.0
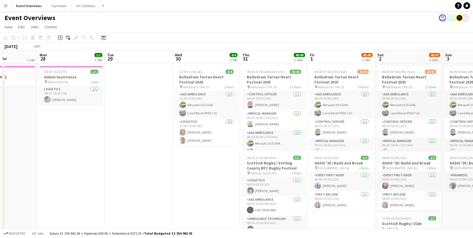
scroll to position [0, 172]
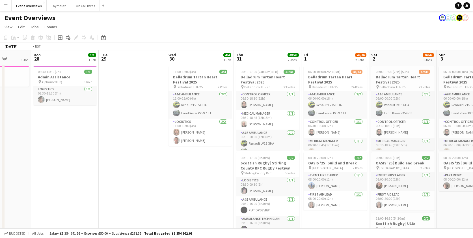
drag, startPoint x: 181, startPoint y: 158, endPoint x: 49, endPoint y: 159, distance: 131.7
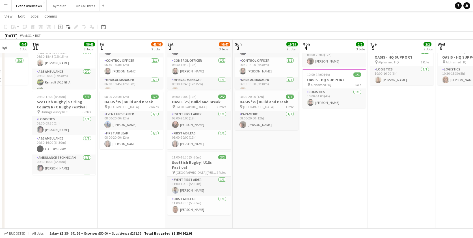
scroll to position [0, 200]
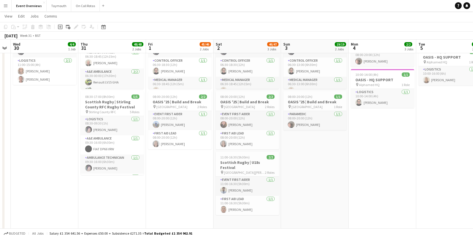
drag, startPoint x: 300, startPoint y: 182, endPoint x: 226, endPoint y: 176, distance: 74.6
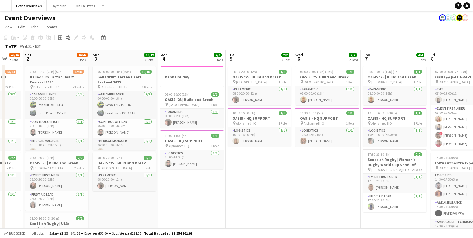
scroll to position [0, 181]
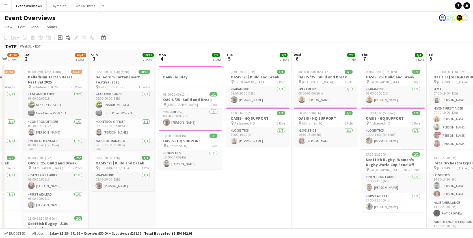
drag, startPoint x: 337, startPoint y: 199, endPoint x: 227, endPoint y: 159, distance: 116.6
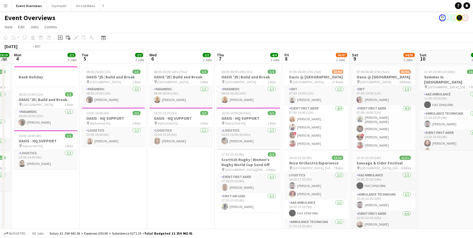
scroll to position [0, 205]
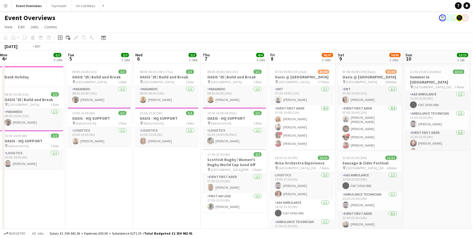
drag, startPoint x: 330, startPoint y: 155, endPoint x: 171, endPoint y: 159, distance: 158.6
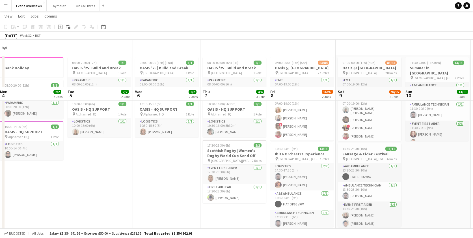
scroll to position [0, 0]
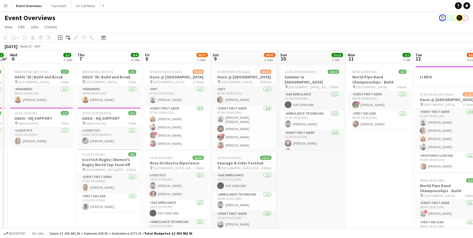
drag, startPoint x: 399, startPoint y: 184, endPoint x: 241, endPoint y: 206, distance: 160.4
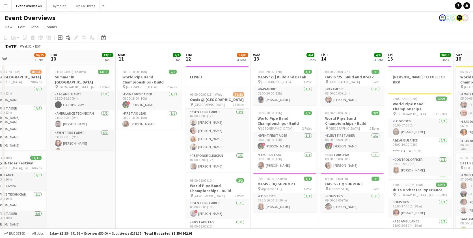
scroll to position [0, 223]
drag, startPoint x: 197, startPoint y: 160, endPoint x: 157, endPoint y: 159, distance: 40.7
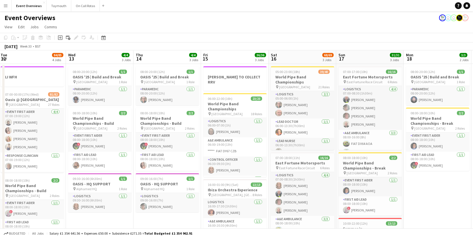
scroll to position [0, 205]
drag, startPoint x: 358, startPoint y: 152, endPoint x: 173, endPoint y: 151, distance: 184.8
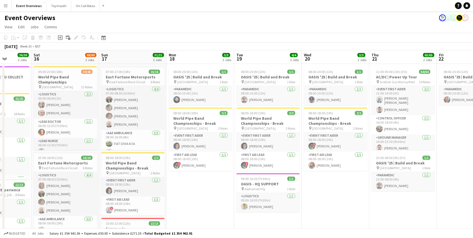
scroll to position [0, 172]
drag, startPoint x: 386, startPoint y: 156, endPoint x: 191, endPoint y: 160, distance: 194.8
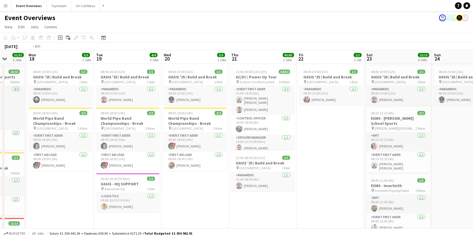
scroll to position [0, 192]
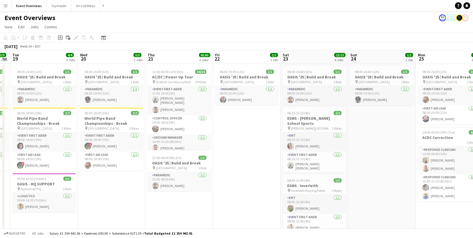
drag, startPoint x: 428, startPoint y: 161, endPoint x: 216, endPoint y: 162, distance: 212.0
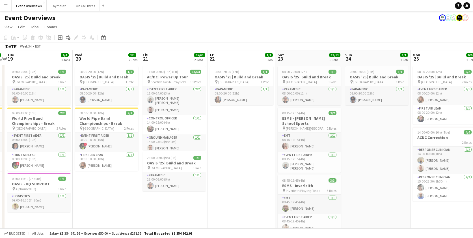
scroll to position [0, 198]
drag, startPoint x: 365, startPoint y: 188, endPoint x: 359, endPoint y: 157, distance: 31.6
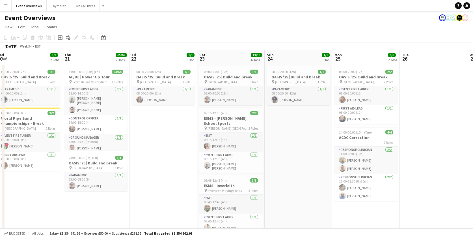
scroll to position [0, 166]
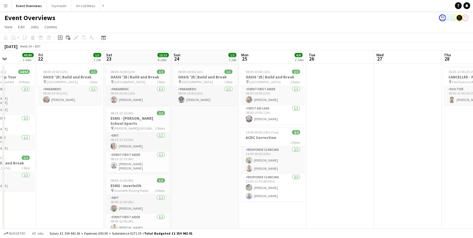
drag, startPoint x: 361, startPoint y: 157, endPoint x: 190, endPoint y: 159, distance: 171.0
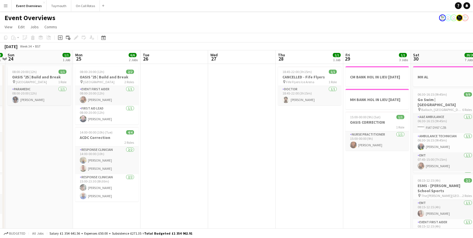
drag, startPoint x: 352, startPoint y: 150, endPoint x: 198, endPoint y: 150, distance: 154.0
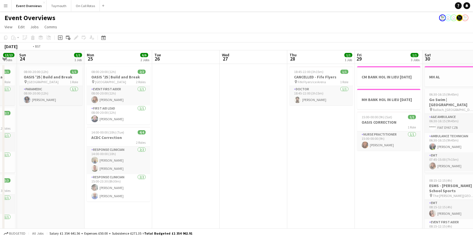
drag, startPoint x: 303, startPoint y: 151, endPoint x: 179, endPoint y: 149, distance: 123.8
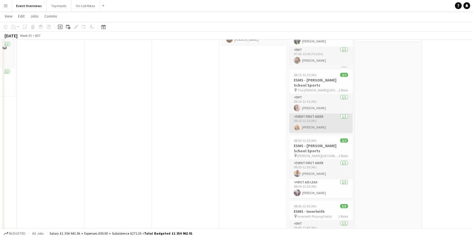
scroll to position [0, 0]
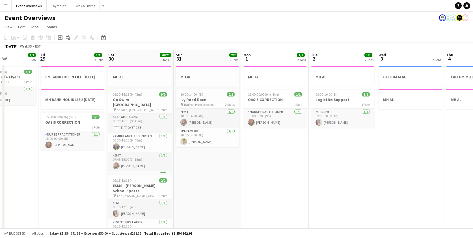
drag, startPoint x: 346, startPoint y: 185, endPoint x: 257, endPoint y: 184, distance: 89.9
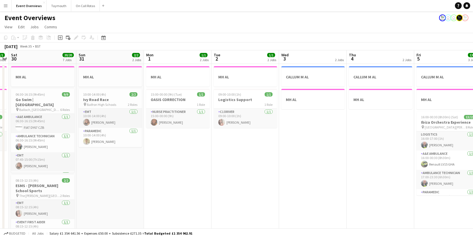
drag, startPoint x: 304, startPoint y: 176, endPoint x: 217, endPoint y: 175, distance: 86.5
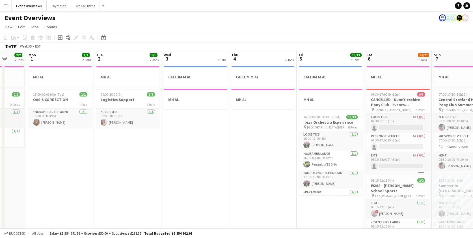
drag, startPoint x: 188, startPoint y: 161, endPoint x: 183, endPoint y: 161, distance: 5.7
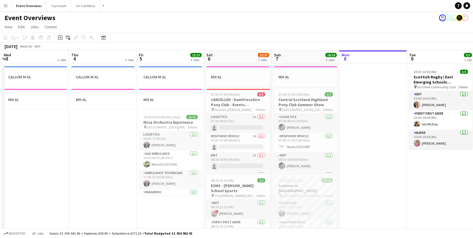
scroll to position [0, 188]
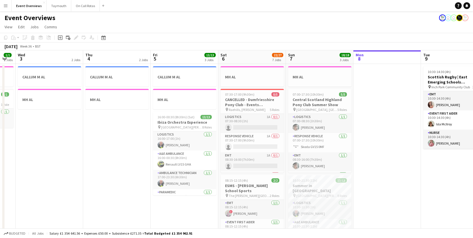
drag, startPoint x: 134, startPoint y: 159, endPoint x: 112, endPoint y: 158, distance: 22.4
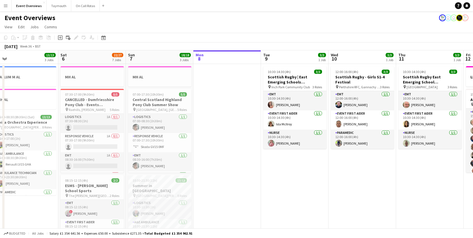
drag, startPoint x: 365, startPoint y: 159, endPoint x: 265, endPoint y: 161, distance: 99.8
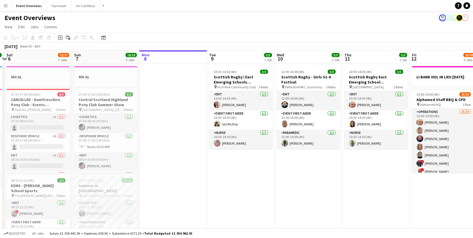
drag, startPoint x: 276, startPoint y: 162, endPoint x: 187, endPoint y: 162, distance: 89.3
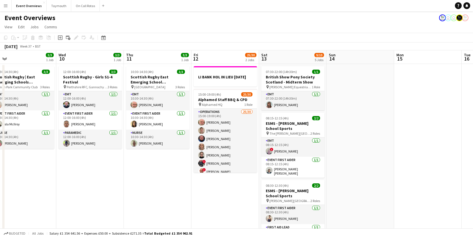
scroll to position [0, 214]
drag, startPoint x: 211, startPoint y: 175, endPoint x: 173, endPoint y: 175, distance: 37.9
click at [8, 5] on button "Menu" at bounding box center [5, 5] width 11 height 11
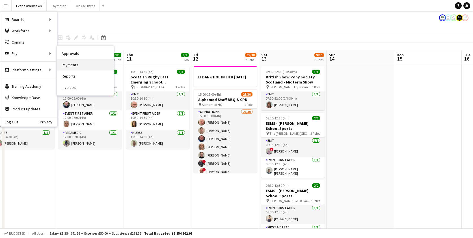
click at [72, 62] on link "Payments" at bounding box center [85, 64] width 57 height 11
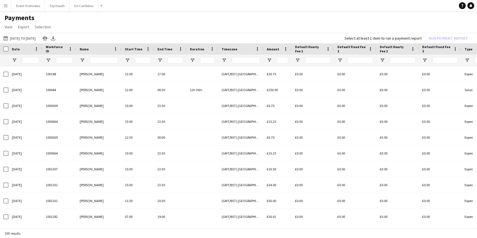
click at [1, 4] on button "Menu" at bounding box center [5, 5] width 11 height 11
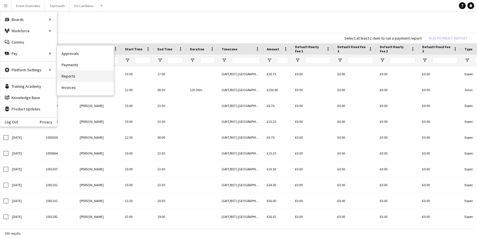
click at [87, 75] on link "Reports" at bounding box center [85, 75] width 57 height 11
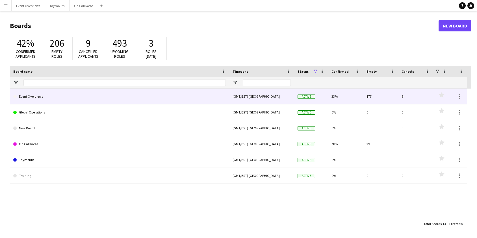
click at [59, 96] on link "Event Overviews" at bounding box center [119, 96] width 213 height 16
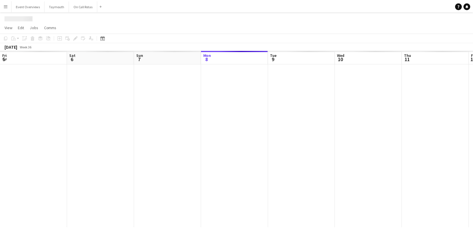
scroll to position [0, 135]
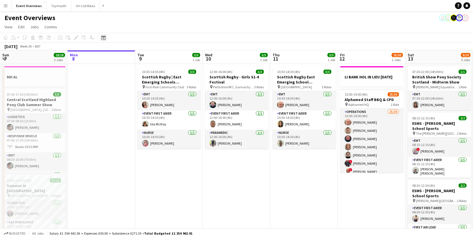
click at [104, 37] on icon "Date picker" at bounding box center [103, 37] width 5 height 5
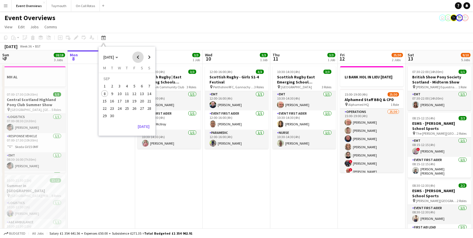
drag, startPoint x: 133, startPoint y: 55, endPoint x: 134, endPoint y: 58, distance: 3.3
click at [133, 55] on span "Previous month" at bounding box center [137, 56] width 11 height 11
click at [134, 58] on span "Previous month" at bounding box center [137, 56] width 11 height 11
click at [114, 111] on span "24" at bounding box center [112, 109] width 7 height 7
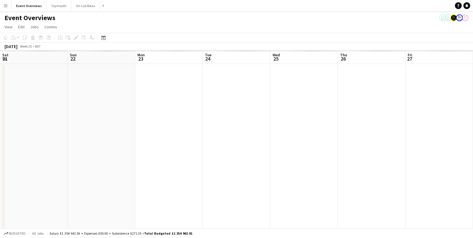
scroll to position [0, 194]
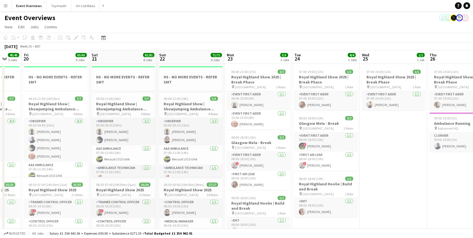
drag, startPoint x: 164, startPoint y: 59, endPoint x: 238, endPoint y: 60, distance: 74.1
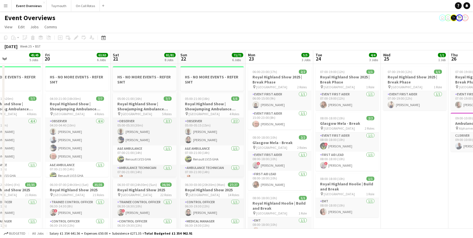
drag, startPoint x: 191, startPoint y: 63, endPoint x: 246, endPoint y: 63, distance: 54.8
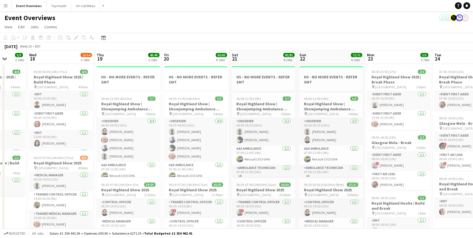
scroll to position [0, 176]
click at [103, 38] on icon at bounding box center [104, 38] width 2 height 2
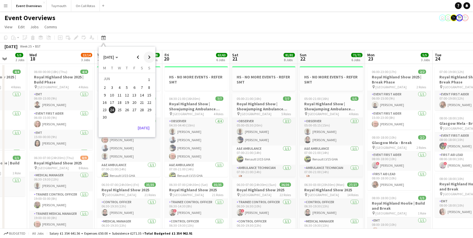
click at [148, 55] on span "Next month" at bounding box center [149, 56] width 11 height 11
click at [136, 88] on span "8" at bounding box center [134, 87] width 7 height 7
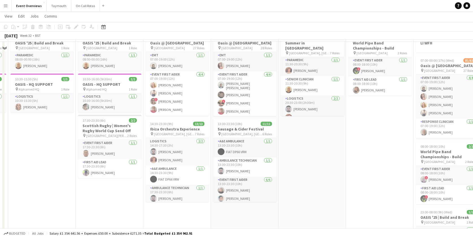
scroll to position [0, 0]
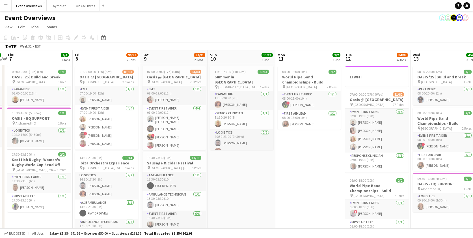
drag, startPoint x: 291, startPoint y: 190, endPoint x: 244, endPoint y: 201, distance: 47.6
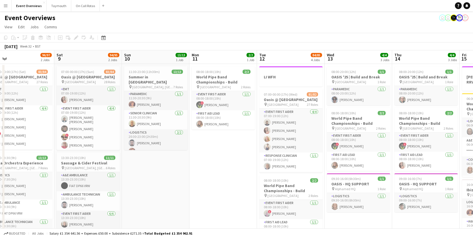
click at [107, 35] on div "Date picker [DATE] [DATE] [DATE] M [DATE] T [DATE] W [DATE] T [DATE] F [DATE] S…" at bounding box center [101, 37] width 13 height 7
click at [104, 36] on icon "Date picker" at bounding box center [103, 37] width 5 height 5
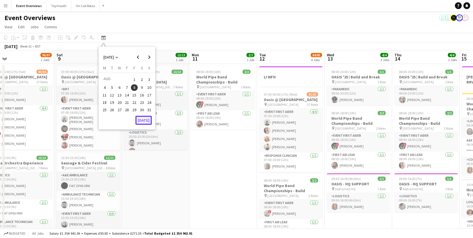
click at [139, 124] on button "[DATE]" at bounding box center [143, 120] width 16 height 9
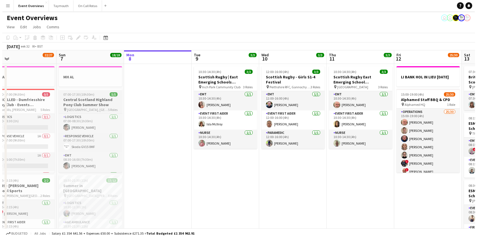
scroll to position [0, 194]
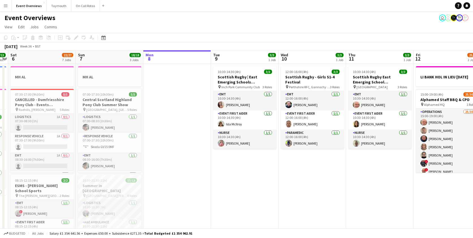
click at [8, 6] on button "Menu" at bounding box center [5, 5] width 11 height 11
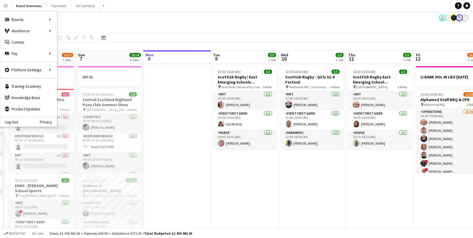
click at [9, 6] on button "Menu" at bounding box center [5, 5] width 11 height 11
click at [236, 22] on app-page-menu "View Day view expanded Day view collapsed Month view Date picker Jump to [DATE]…" at bounding box center [236, 27] width 473 height 11
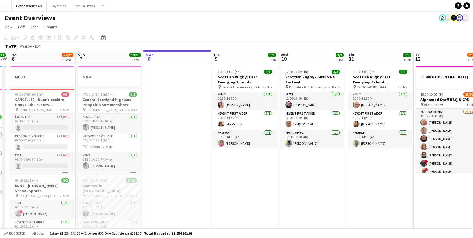
click at [7, 8] on app-icon "Menu" at bounding box center [5, 5] width 5 height 5
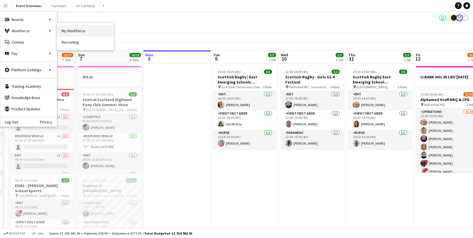
click at [84, 26] on link "My Workforce" at bounding box center [85, 30] width 57 height 11
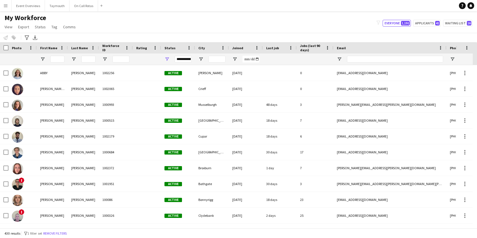
click at [184, 60] on div "**********" at bounding box center [183, 59] width 17 height 7
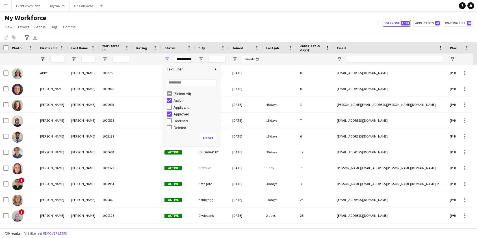
click at [302, 28] on div "My Workforce View Views Default view Active Staff Applications - First Aider Ap…" at bounding box center [238, 23] width 477 height 19
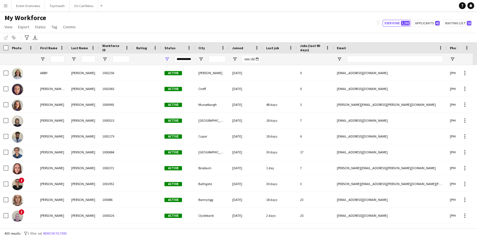
click at [183, 58] on div "**********" at bounding box center [183, 59] width 17 height 7
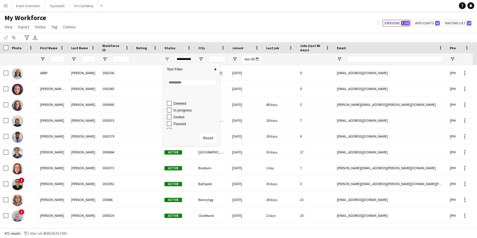
scroll to position [36, 0]
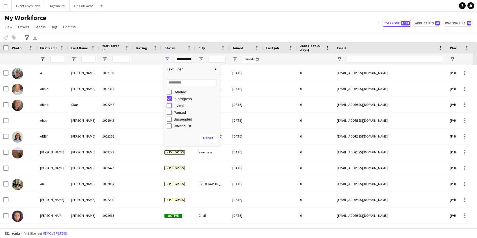
type input "**********"
